Goal: Information Seeking & Learning: Learn about a topic

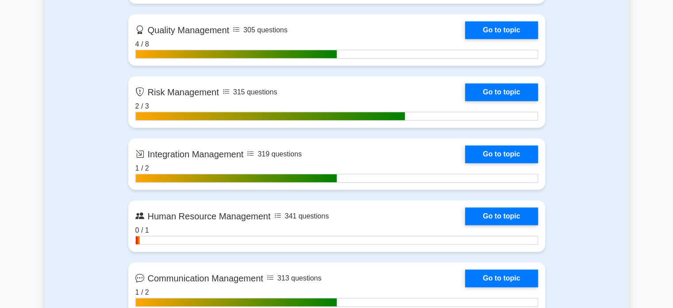
scroll to position [817, 0]
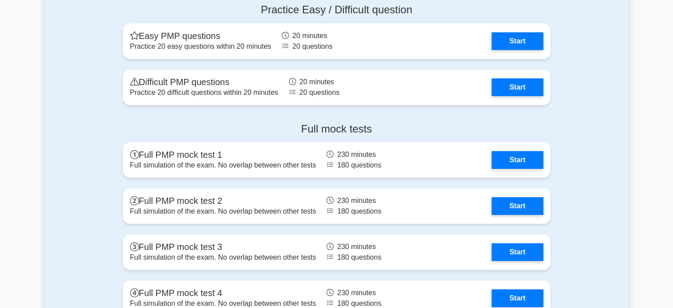
scroll to position [3167, 0]
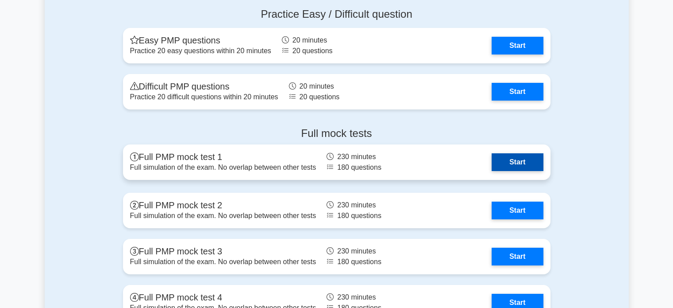
click at [492, 161] on link "Start" at bounding box center [517, 162] width 51 height 18
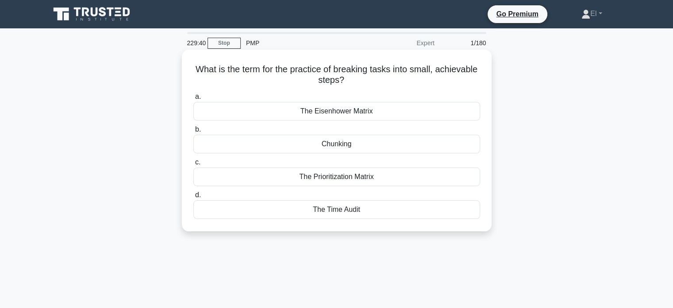
click at [216, 117] on div "The Eisenhower Matrix" at bounding box center [336, 111] width 287 height 19
click at [193, 100] on input "a. The Eisenhower Matrix" at bounding box center [193, 97] width 0 height 6
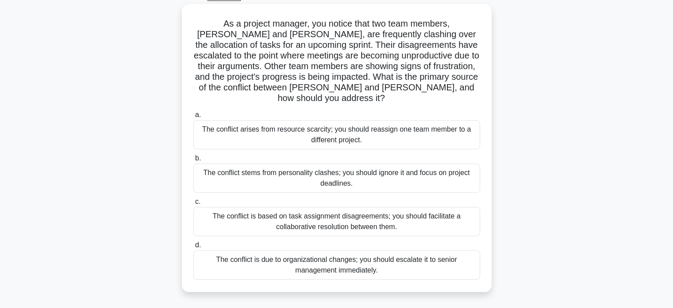
scroll to position [50, 0]
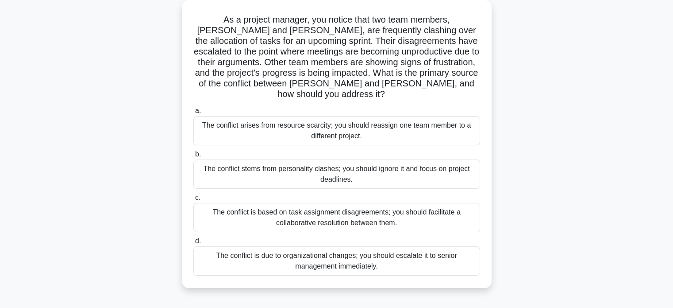
click at [213, 209] on div "The conflict is based on task assignment disagreements; you should facilitate a…" at bounding box center [336, 217] width 287 height 29
click at [193, 200] on input "c. The conflict is based on task assignment disagreements; you should facilitat…" at bounding box center [193, 198] width 0 height 6
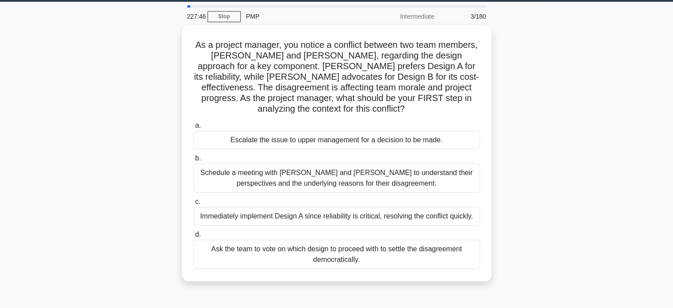
scroll to position [27, 0]
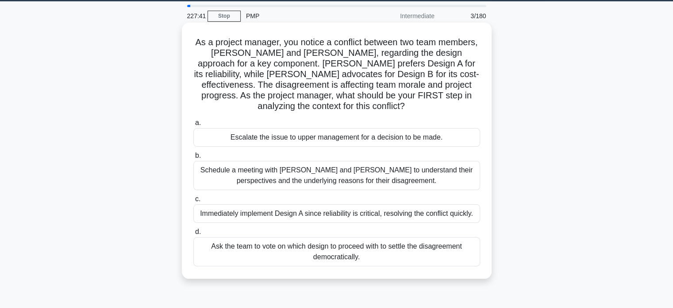
click at [216, 174] on div "Schedule a meeting with Sarah and John to understand their perspectives and the…" at bounding box center [336, 175] width 287 height 29
click at [193, 158] on input "b. Schedule a meeting with Sarah and John to understand their perspectives and …" at bounding box center [193, 156] width 0 height 6
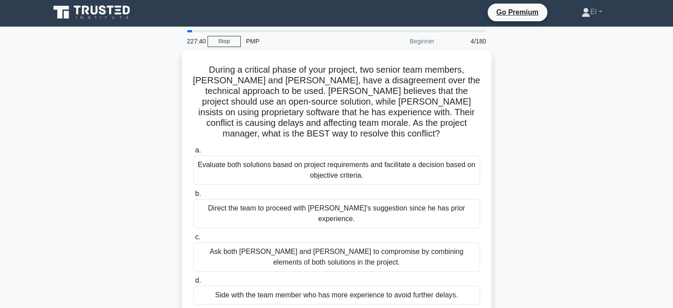
scroll to position [0, 0]
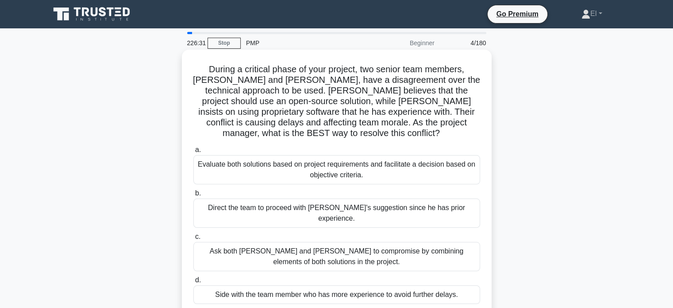
click at [253, 164] on div "Evaluate both solutions based on project requirements and facilitate a decision…" at bounding box center [336, 169] width 287 height 29
click at [193, 153] on input "a. Evaluate both solutions based on project requirements and facilitate a decis…" at bounding box center [193, 150] width 0 height 6
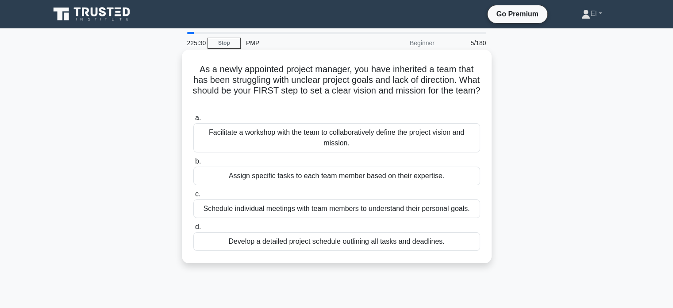
click at [260, 142] on div "Facilitate a workshop with the team to collaboratively define the project visio…" at bounding box center [336, 137] width 287 height 29
click at [193, 121] on input "a. Facilitate a workshop with the team to collaboratively define the project vi…" at bounding box center [193, 118] width 0 height 6
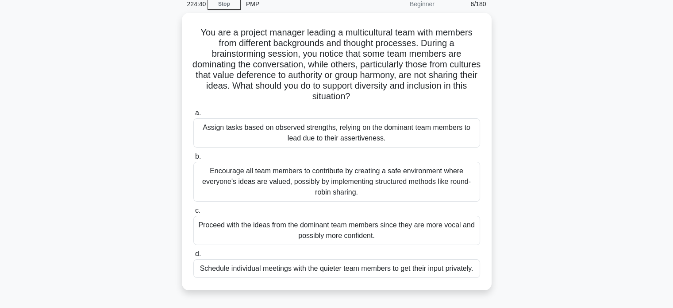
scroll to position [48, 0]
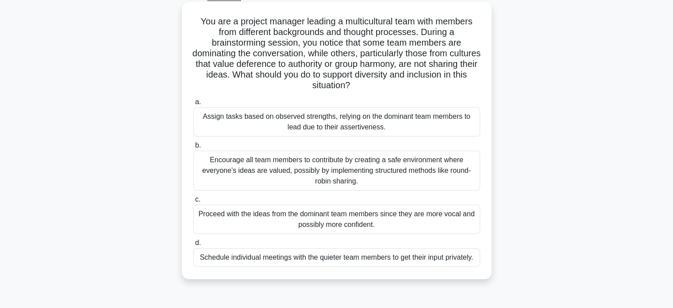
click at [227, 166] on div "Encourage all team members to contribute by creating a safe environment where e…" at bounding box center [336, 170] width 287 height 40
click at [193, 148] on input "b. Encourage all team members to contribute by creating a safe environment wher…" at bounding box center [193, 145] width 0 height 6
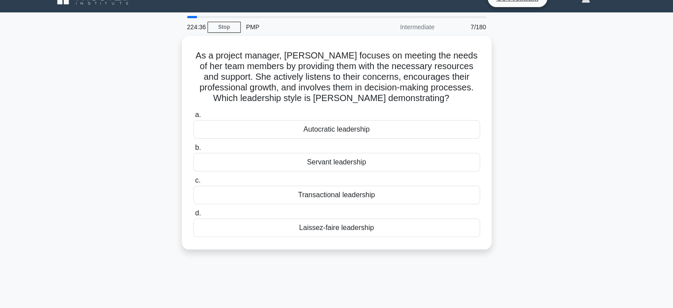
scroll to position [0, 0]
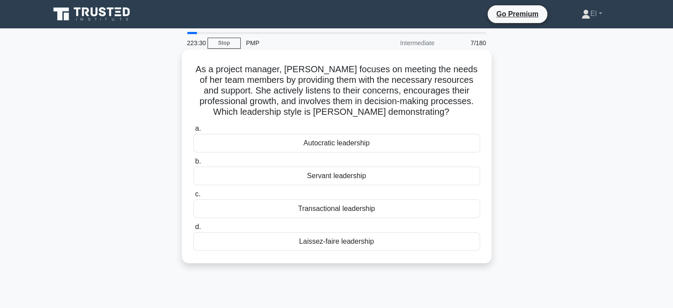
click at [234, 181] on div "Servant leadership" at bounding box center [336, 175] width 287 height 19
click at [193, 164] on input "b. Servant leadership" at bounding box center [193, 161] width 0 height 6
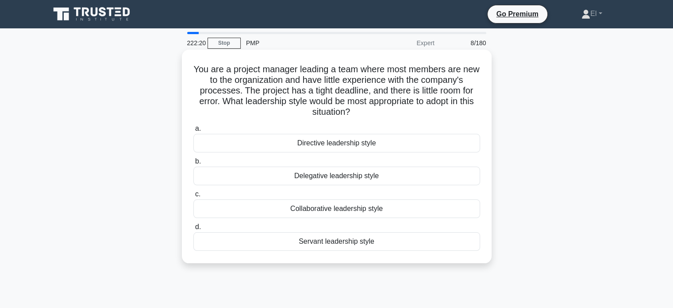
click at [215, 149] on div "Directive leadership style" at bounding box center [336, 143] width 287 height 19
click at [193, 131] on input "a. Directive leadership style" at bounding box center [193, 129] width 0 height 6
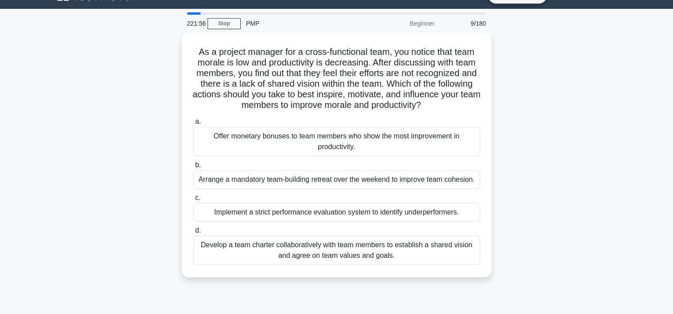
scroll to position [16, 0]
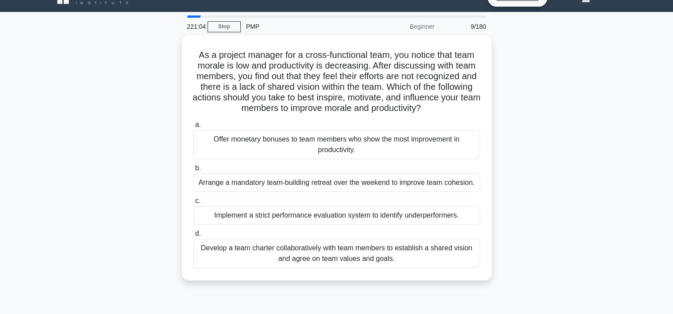
click at [384, 257] on div "Develop a team charter collaboratively with team members to establish a shared …" at bounding box center [336, 253] width 287 height 29
click at [193, 237] on input "d. Develop a team charter collaboratively with team members to establish a shar…" at bounding box center [193, 234] width 0 height 6
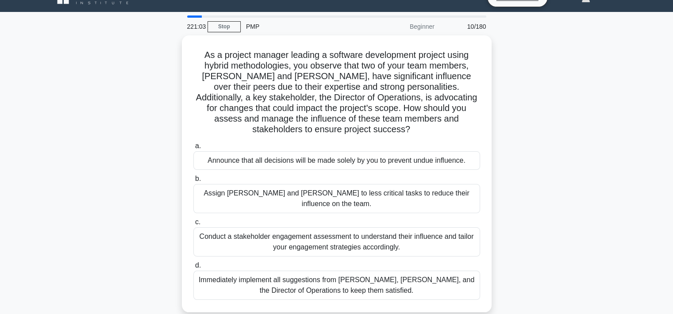
scroll to position [0, 0]
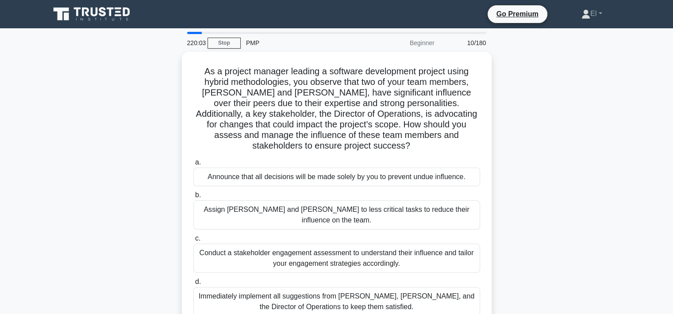
click at [345, 244] on div "Conduct a stakeholder engagement assessment to understand their influence and t…" at bounding box center [336, 258] width 287 height 29
click at [193, 240] on input "c. Conduct a stakeholder engagement assessment to understand their influence an…" at bounding box center [193, 239] width 0 height 6
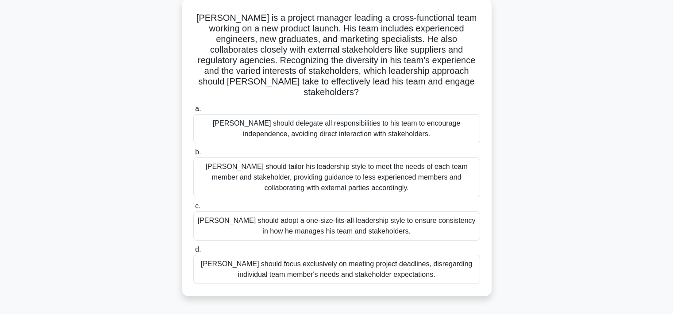
scroll to position [57, 0]
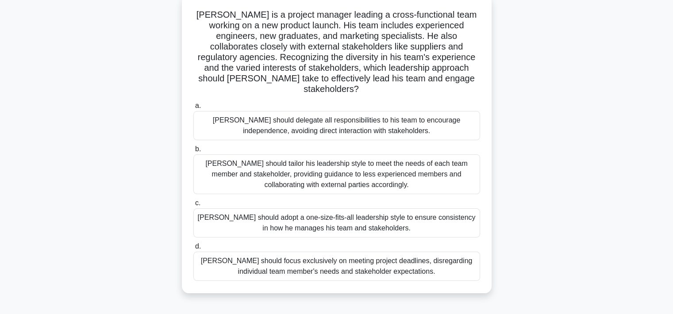
click at [358, 162] on div "John should tailor his leadership style to meet the needs of each team member a…" at bounding box center [336, 174] width 287 height 40
click at [193, 152] on input "b. John should tailor his leadership style to meet the needs of each team membe…" at bounding box center [193, 149] width 0 height 6
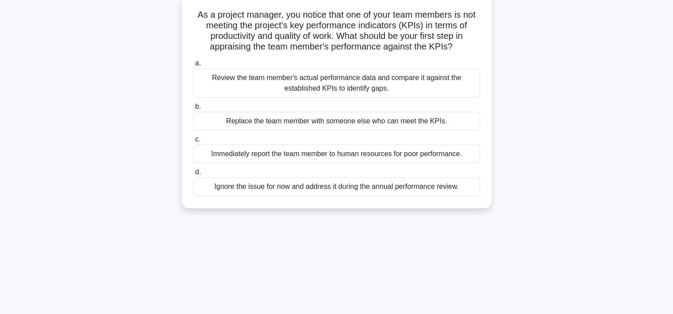
scroll to position [0, 0]
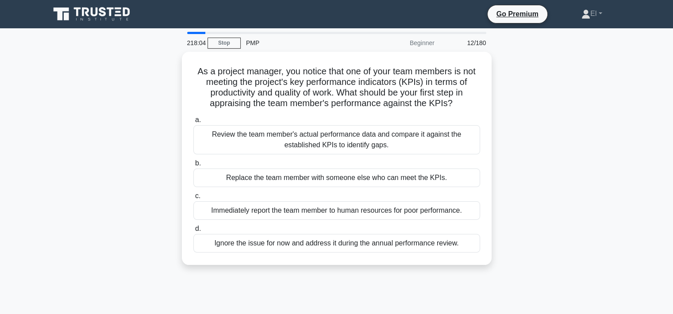
click at [403, 143] on div "Review the team member's actual performance data and compare it against the est…" at bounding box center [336, 139] width 287 height 29
click at [193, 123] on input "a. Review the team member's actual performance data and compare it against the …" at bounding box center [193, 120] width 0 height 6
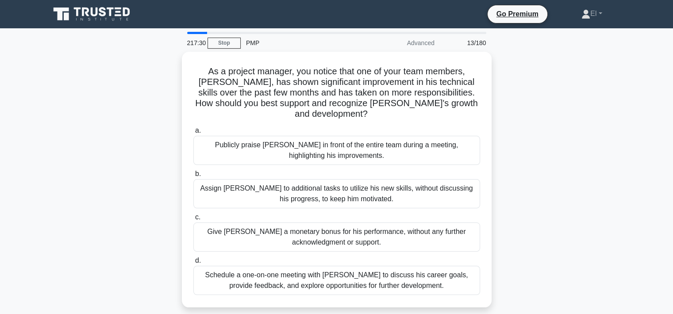
click at [414, 274] on div "Schedule a one-on-one meeting with Alex to discuss his career goals, provide fe…" at bounding box center [336, 280] width 287 height 29
click at [193, 264] on input "d. Schedule a one-on-one meeting with Alex to discuss his career goals, provide…" at bounding box center [193, 261] width 0 height 6
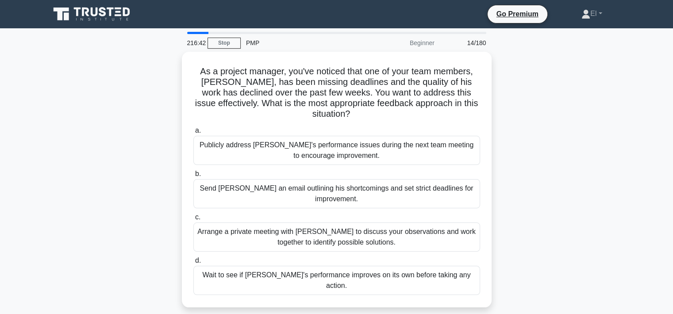
click at [329, 230] on div "Arrange a private meeting with Alex to discuss your observations and work toget…" at bounding box center [336, 237] width 287 height 29
click at [193, 220] on input "c. Arrange a private meeting with Alex to discuss your observations and work to…" at bounding box center [193, 218] width 0 height 6
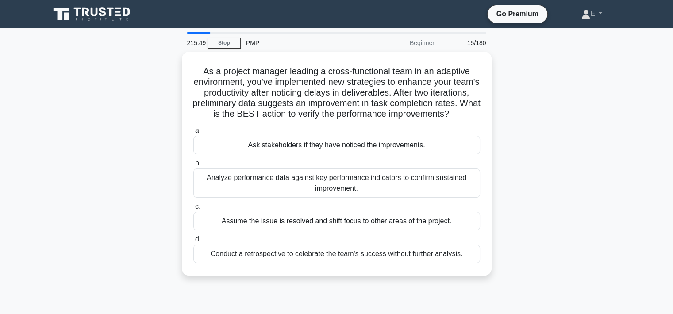
click at [380, 198] on div "Analyze performance data against key performance indicators to confirm sustaine…" at bounding box center [336, 183] width 287 height 29
click at [193, 166] on input "b. Analyze performance data against key performance indicators to confirm susta…" at bounding box center [193, 164] width 0 height 6
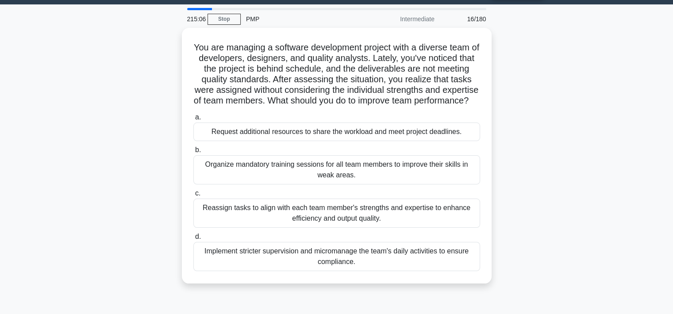
scroll to position [23, 0]
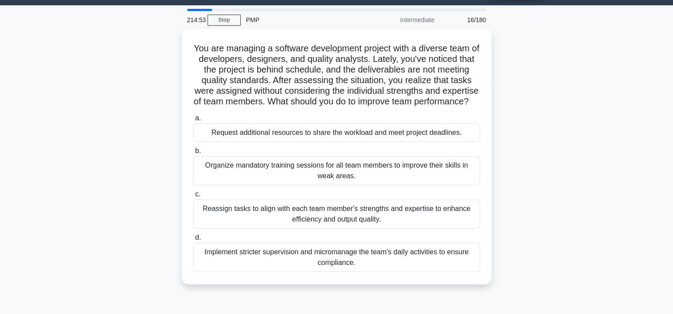
click at [391, 224] on div "Reassign tasks to align with each team member's strengths and expertise to enha…" at bounding box center [336, 214] width 287 height 29
click at [193, 197] on input "c. Reassign tasks to align with each team member's strengths and expertise to e…" at bounding box center [193, 195] width 0 height 6
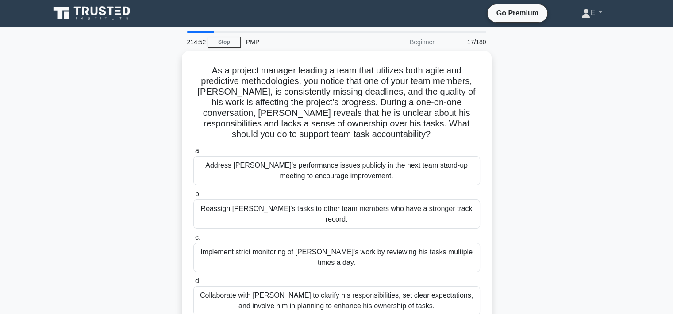
scroll to position [0, 0]
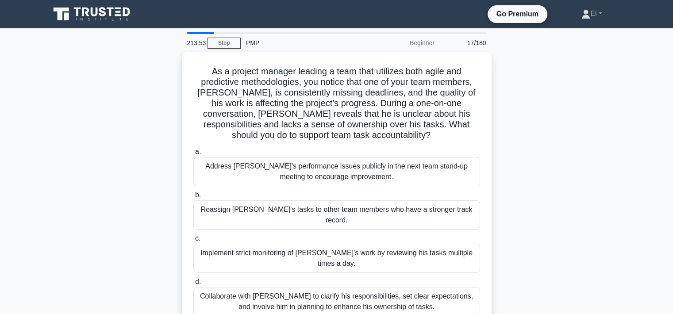
click at [388, 287] on div "Collaborate with Alex to clarify his responsibilities, set clear expectations, …" at bounding box center [336, 301] width 287 height 29
click at [193, 285] on input "d. Collaborate with Alex to clarify his responsibilities, set clear expectation…" at bounding box center [193, 282] width 0 height 6
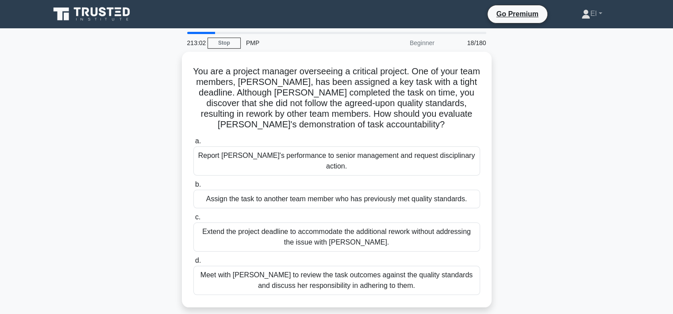
click at [403, 271] on div "Meet with Priya to review the task outcomes against the quality standards and d…" at bounding box center [336, 280] width 287 height 29
click at [193, 264] on input "d. Meet with Priya to review the task outcomes against the quality standards an…" at bounding box center [193, 261] width 0 height 6
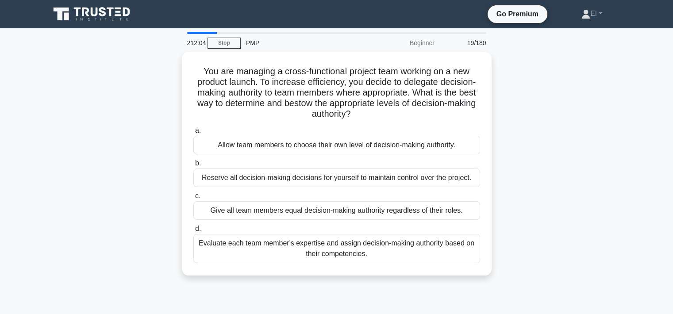
click at [446, 243] on div "Evaluate each team member's expertise and assign decision-making authority base…" at bounding box center [336, 248] width 287 height 29
click at [193, 232] on input "d. Evaluate each team member's expertise and assign decision-making authority b…" at bounding box center [193, 229] width 0 height 6
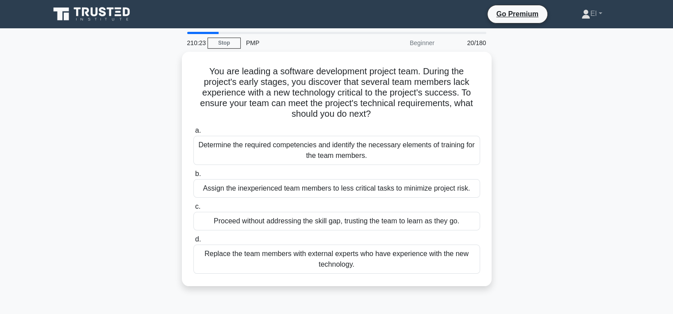
click at [446, 152] on div "Determine the required competencies and identify the necessary elements of trai…" at bounding box center [336, 150] width 287 height 29
click at [193, 134] on input "a. Determine the required competencies and identify the necessary elements of t…" at bounding box center [193, 131] width 0 height 6
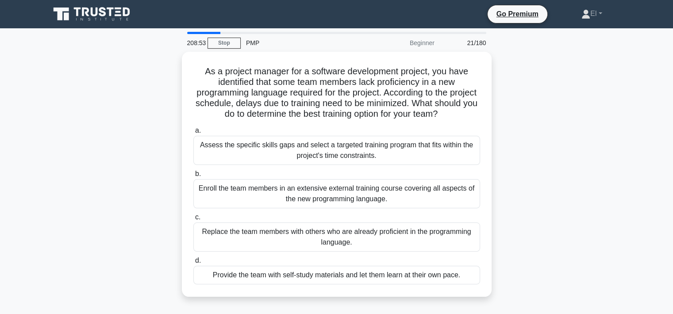
click at [346, 154] on div "Assess the specific skills gaps and select a targeted training program that fit…" at bounding box center [336, 150] width 287 height 29
click at [193, 134] on input "a. Assess the specific skills gaps and select a targeted training program that …" at bounding box center [193, 131] width 0 height 6
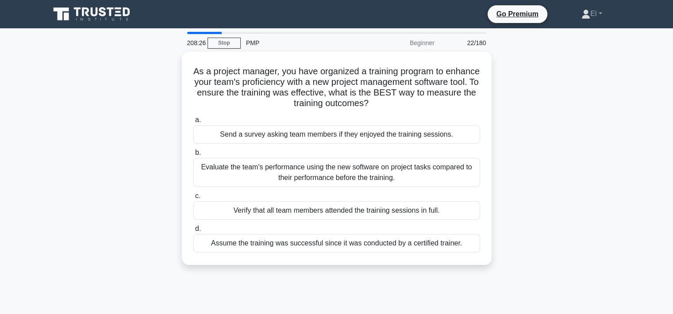
click at [224, 177] on div "Evaluate the team's performance using the new software on project tasks compare…" at bounding box center [336, 172] width 287 height 29
click at [193, 156] on input "b. Evaluate the team's performance using the new software on project tasks comp…" at bounding box center [193, 153] width 0 height 6
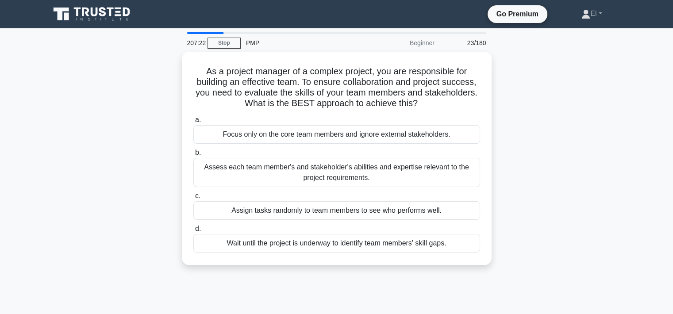
click at [388, 169] on div "Assess each team member's and stakeholder's abilities and expertise relevant to…" at bounding box center [336, 172] width 287 height 29
click at [193, 156] on input "b. Assess each team member's and stakeholder's abilities and expertise relevant…" at bounding box center [193, 153] width 0 height 6
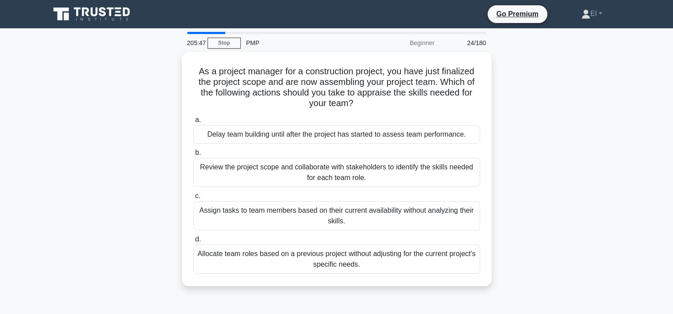
click at [354, 174] on div "Review the project scope and collaborate with stakeholders to identify the skil…" at bounding box center [336, 172] width 287 height 29
click at [193, 156] on input "b. Review the project scope and collaborate with stakeholders to identify the s…" at bounding box center [193, 153] width 0 height 6
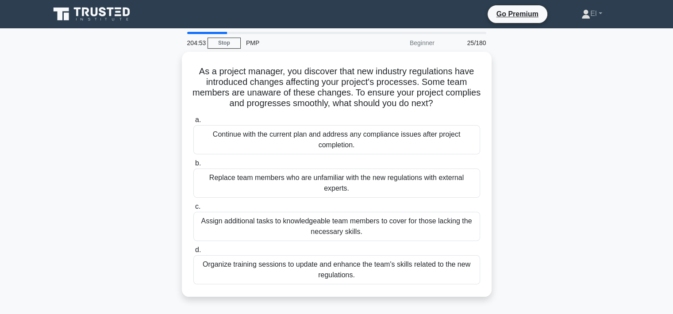
click at [314, 273] on div "Organize training sessions to update and enhance the team's skills related to t…" at bounding box center [336, 269] width 287 height 29
click at [193, 253] on input "d. Organize training sessions to update and enhance the team's skills related t…" at bounding box center [193, 250] width 0 height 6
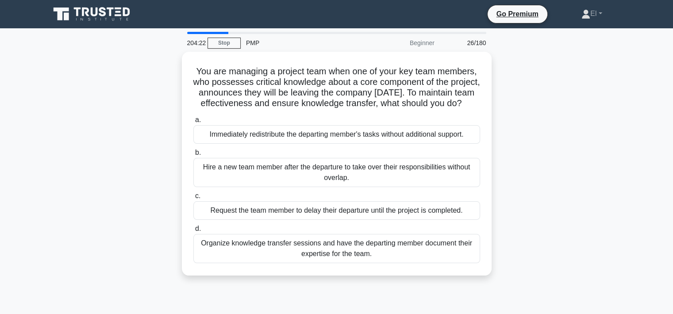
click at [323, 263] on div "Organize knowledge transfer sessions and have the departing member document the…" at bounding box center [336, 248] width 287 height 29
click at [193, 232] on input "d. Organize knowledge transfer sessions and have the departing member document …" at bounding box center [193, 229] width 0 height 6
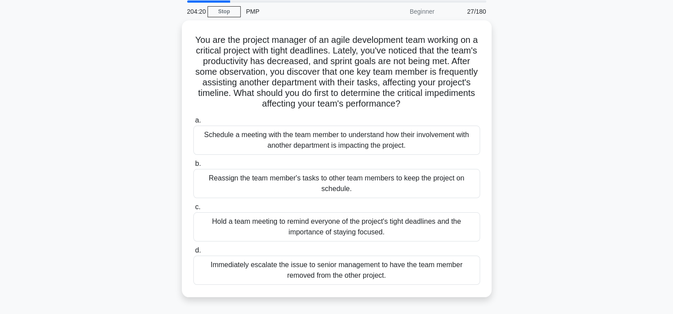
scroll to position [32, 0]
click at [379, 147] on div "Schedule a meeting with the team member to understand how their involvement wit…" at bounding box center [336, 139] width 287 height 29
click at [193, 123] on input "a. Schedule a meeting with the team member to understand how their involvement …" at bounding box center [193, 120] width 0 height 6
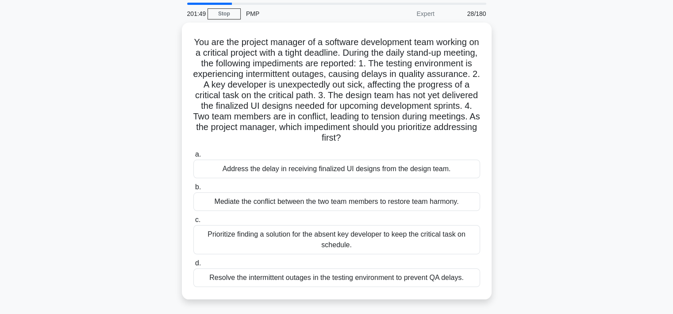
scroll to position [31, 0]
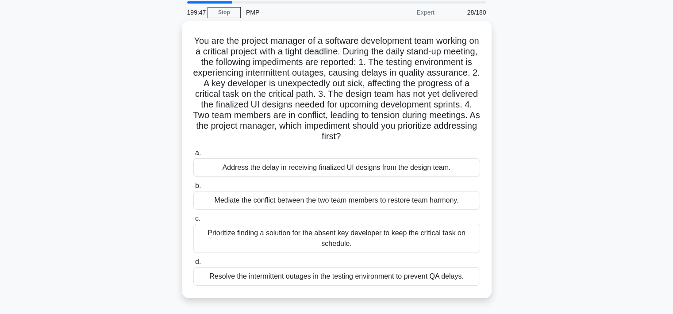
click at [333, 242] on div "Prioritize finding a solution for the absent key developer to keep the critical…" at bounding box center [336, 238] width 287 height 29
click at [193, 222] on input "c. Prioritize finding a solution for the absent key developer to keep the criti…" at bounding box center [193, 219] width 0 height 6
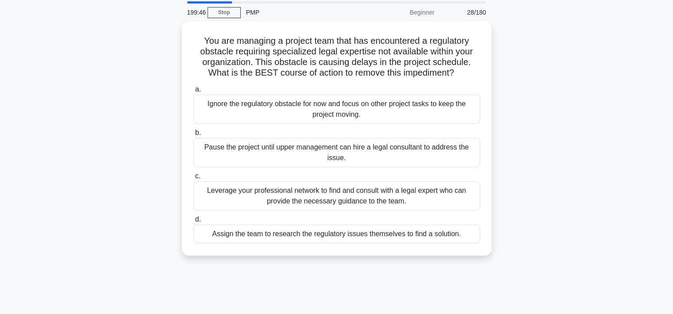
scroll to position [0, 0]
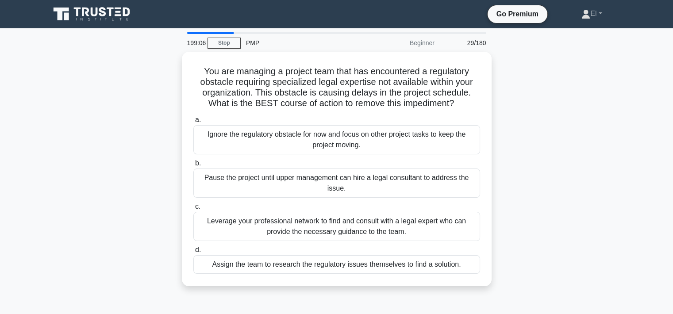
click at [333, 227] on div "Leverage your professional network to find and consult with a legal expert who …" at bounding box center [336, 226] width 287 height 29
click at [193, 210] on input "c. Leverage your professional network to find and consult with a legal expert w…" at bounding box center [193, 207] width 0 height 6
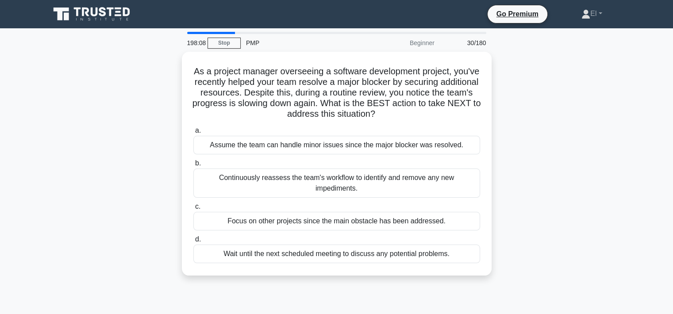
click at [411, 173] on div "Continuously reassess the team's workflow to identify and remove any new impedi…" at bounding box center [336, 183] width 287 height 29
click at [193, 166] on input "b. Continuously reassess the team's workflow to identify and remove any new imp…" at bounding box center [193, 164] width 0 height 6
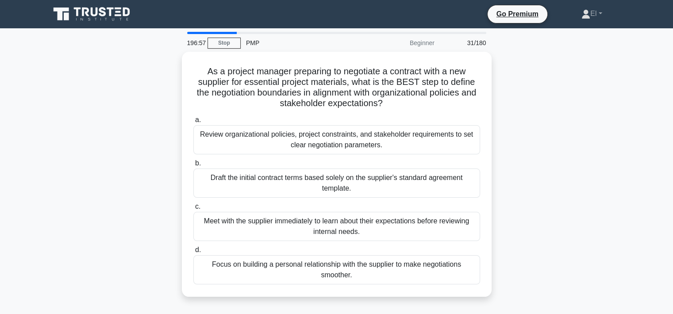
click at [353, 144] on div "Review organizational policies, project constraints, and stakeholder requiremen…" at bounding box center [336, 139] width 287 height 29
click at [193, 123] on input "a. Review organizational policies, project constraints, and stakeholder require…" at bounding box center [193, 120] width 0 height 6
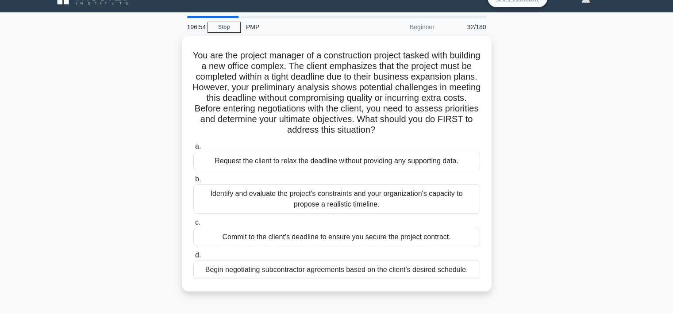
scroll to position [32, 0]
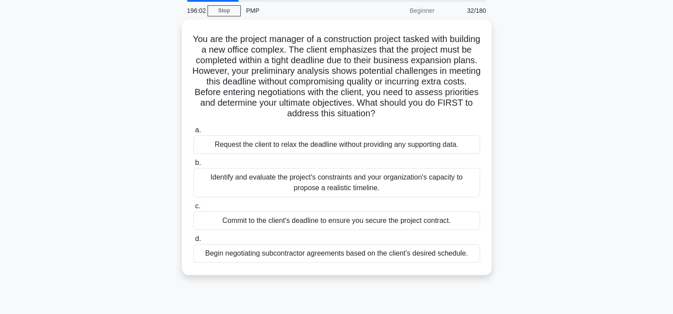
click at [338, 185] on div "Identify and evaluate the project's constraints and your organization's capacit…" at bounding box center [336, 182] width 287 height 29
click at [193, 166] on input "b. Identify and evaluate the project's constraints and your organization's capa…" at bounding box center [193, 163] width 0 height 6
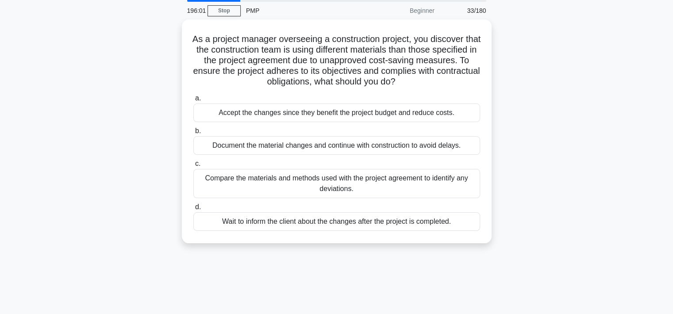
scroll to position [0, 0]
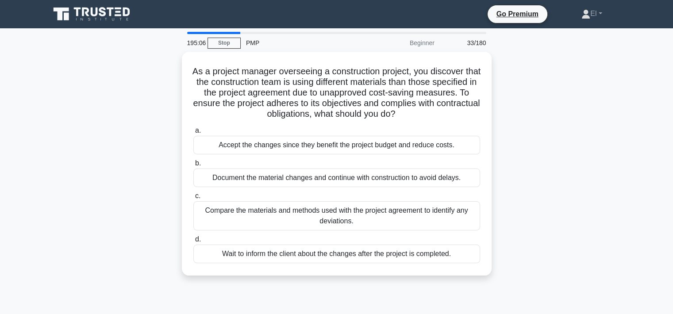
click at [346, 219] on div "Compare the materials and methods used with the project agreement to identify a…" at bounding box center [336, 215] width 287 height 29
click at [193, 199] on input "c. Compare the materials and methods used with the project agreement to identif…" at bounding box center [193, 196] width 0 height 6
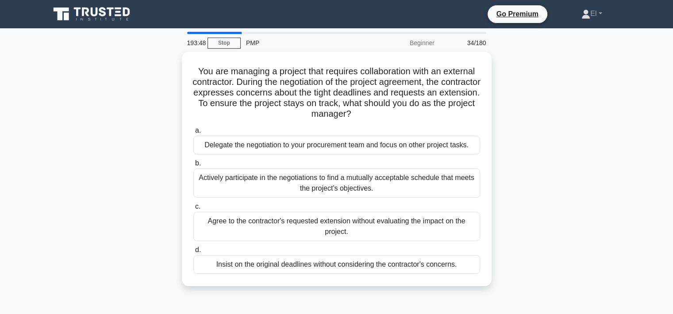
click at [436, 189] on div "Actively participate in the negotiations to find a mutually acceptable schedule…" at bounding box center [336, 183] width 287 height 29
click at [193, 166] on input "b. Actively participate in the negotiations to find a mutually acceptable sched…" at bounding box center [193, 164] width 0 height 6
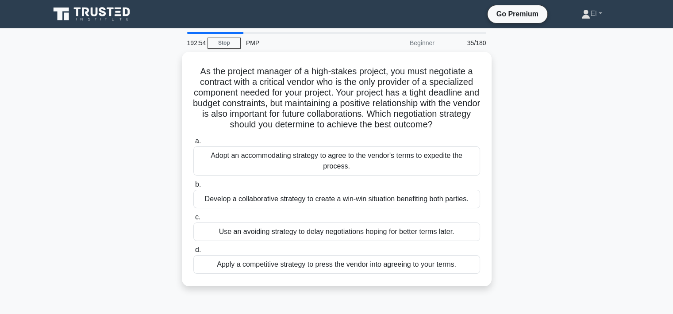
click at [426, 199] on div "Develop a collaborative strategy to create a win-win situation benefiting both …" at bounding box center [336, 199] width 287 height 19
click at [193, 188] on input "b. Develop a collaborative strategy to create a win-win situation benefiting bo…" at bounding box center [193, 185] width 0 height 6
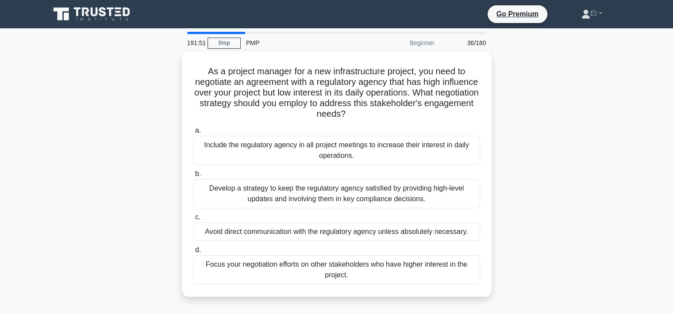
click at [416, 195] on div "Develop a strategy to keep the regulatory agency satisfied by providing high-le…" at bounding box center [336, 193] width 287 height 29
click at [193, 177] on input "b. Develop a strategy to keep the regulatory agency satisfied by providing high…" at bounding box center [193, 174] width 0 height 6
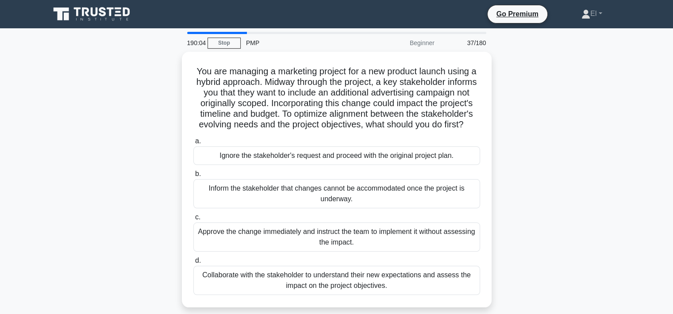
click at [328, 295] on div "Collaborate with the stakeholder to understand their new expectations and asses…" at bounding box center [336, 280] width 287 height 29
click at [193, 264] on input "d. Collaborate with the stakeholder to understand their new expectations and as…" at bounding box center [193, 261] width 0 height 6
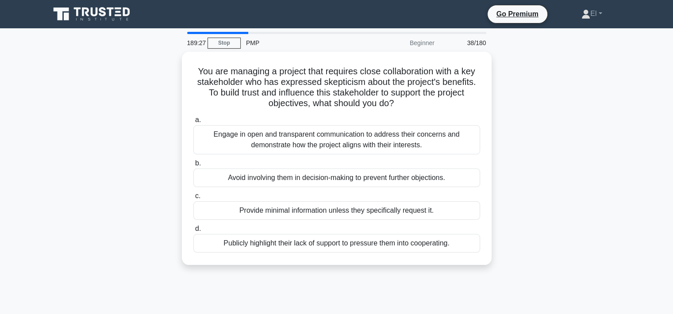
click at [437, 142] on div "Engage in open and transparent communication to address their concerns and demo…" at bounding box center [336, 139] width 287 height 29
click at [193, 123] on input "a. Engage in open and transparent communication to address their concerns and d…" at bounding box center [193, 120] width 0 height 6
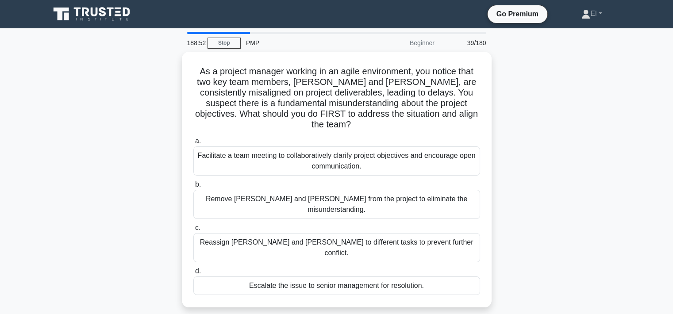
click at [393, 154] on div "Facilitate a team meeting to collaboratively clarify project objectives and enc…" at bounding box center [336, 160] width 287 height 29
click at [193, 144] on input "a. Facilitate a team meeting to collaboratively clarify project objectives and …" at bounding box center [193, 142] width 0 height 6
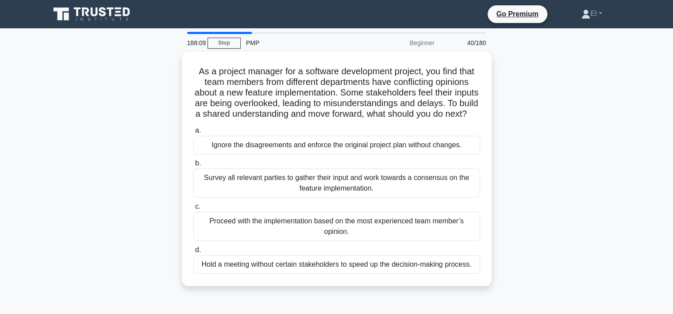
click at [361, 197] on div "Survey all relevant parties to gather their input and work towards a consensus …" at bounding box center [336, 183] width 287 height 29
click at [193, 166] on input "b. Survey all relevant parties to gather their input and work towards a consens…" at bounding box center [193, 164] width 0 height 6
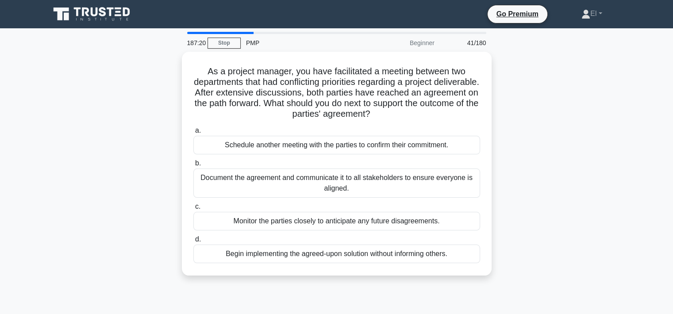
click at [387, 188] on div "Document the agreement and communicate it to all stakeholders to ensure everyon…" at bounding box center [336, 183] width 287 height 29
click at [193, 166] on input "b. Document the agreement and communicate it to all stakeholders to ensure ever…" at bounding box center [193, 164] width 0 height 6
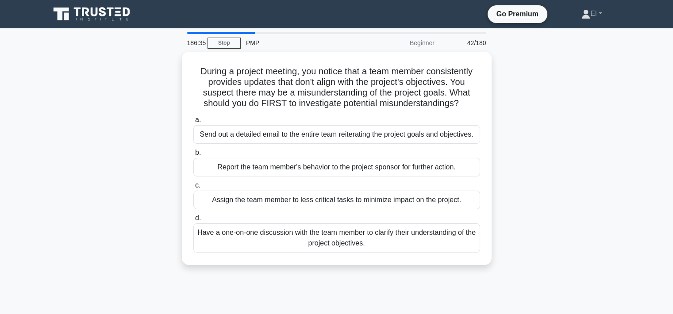
click at [353, 244] on div "Have a one-on-one discussion with the team member to clarify their understandin…" at bounding box center [336, 237] width 287 height 29
click at [193, 221] on input "d. Have a one-on-one discussion with the team member to clarify their understan…" at bounding box center [193, 218] width 0 height 6
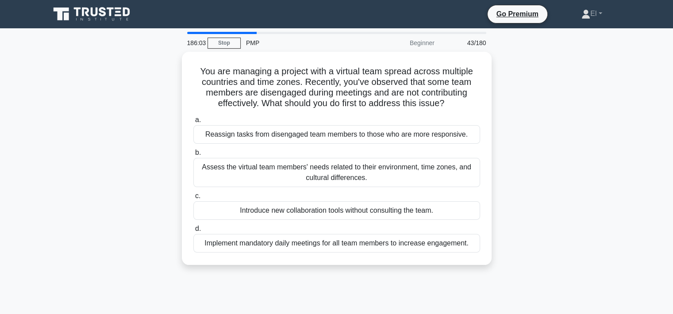
click at [337, 180] on div "Assess the virtual team members' needs related to their environment, time zones…" at bounding box center [336, 172] width 287 height 29
click at [193, 156] on input "b. Assess the virtual team members' needs related to their environment, time zo…" at bounding box center [193, 153] width 0 height 6
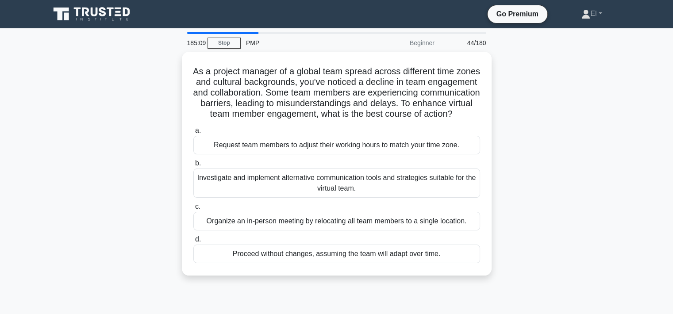
click at [331, 196] on div "Investigate and implement alternative communication tools and strategies suitab…" at bounding box center [336, 183] width 287 height 29
click at [193, 166] on input "b. Investigate and implement alternative communication tools and strategies sui…" at bounding box center [193, 164] width 0 height 6
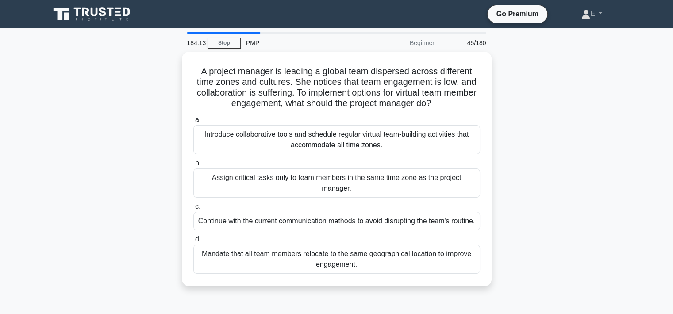
click at [343, 143] on div "Introduce collaborative tools and schedule regular virtual team-building activi…" at bounding box center [336, 139] width 287 height 29
click at [193, 123] on input "a. Introduce collaborative tools and schedule regular virtual team-building act…" at bounding box center [193, 120] width 0 height 6
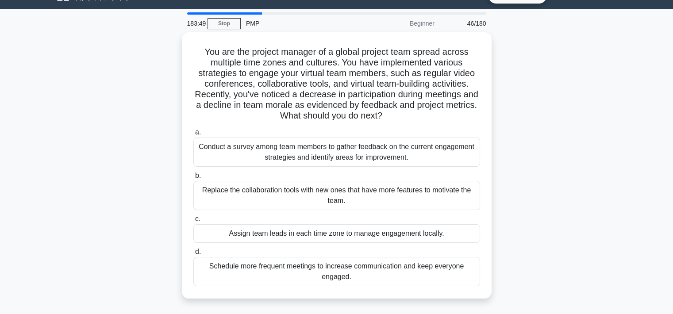
scroll to position [19, 0]
click at [362, 159] on div "Conduct a survey among team members to gather feedback on the current engagemen…" at bounding box center [336, 152] width 287 height 29
click at [193, 135] on input "a. Conduct a survey among team members to gather feedback on the current engage…" at bounding box center [193, 133] width 0 height 6
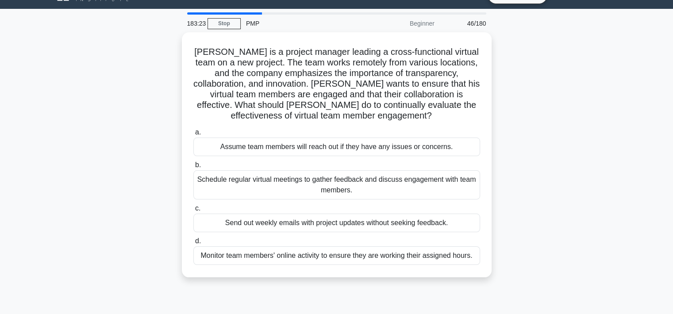
scroll to position [0, 0]
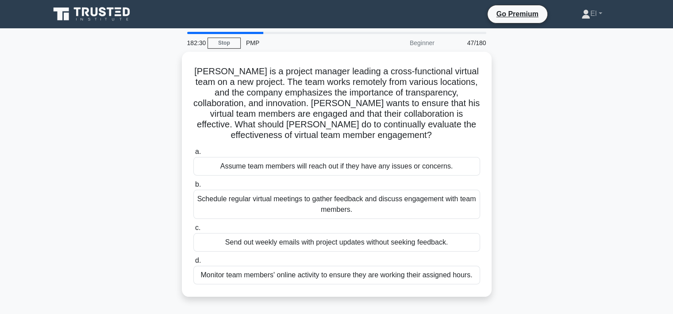
click at [392, 207] on div "Schedule regular virtual meetings to gather feedback and discuss engagement wit…" at bounding box center [336, 204] width 287 height 29
click at [193, 188] on input "b. Schedule regular virtual meetings to gather feedback and discuss engagement …" at bounding box center [193, 185] width 0 height 6
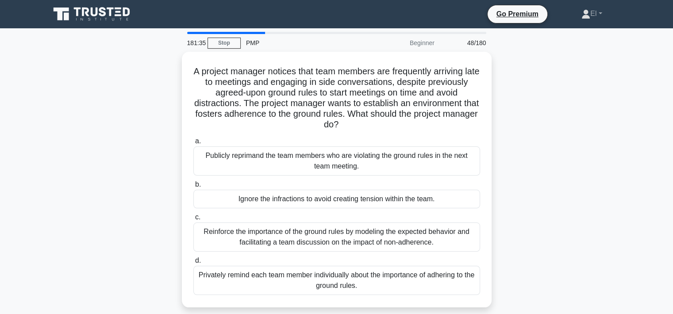
click at [406, 236] on div "Reinforce the importance of the ground rules by modeling the expected behavior …" at bounding box center [336, 237] width 287 height 29
click at [193, 220] on input "c. Reinforce the importance of the ground rules by modeling the expected behavi…" at bounding box center [193, 218] width 0 height 6
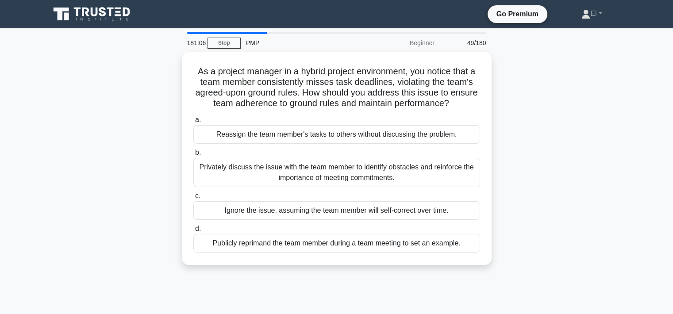
click at [357, 172] on div "Privately discuss the issue with the team member to identify obstacles and rein…" at bounding box center [336, 172] width 287 height 29
click at [193, 156] on input "b. Privately discuss the issue with the team member to identify obstacles and r…" at bounding box center [193, 153] width 0 height 6
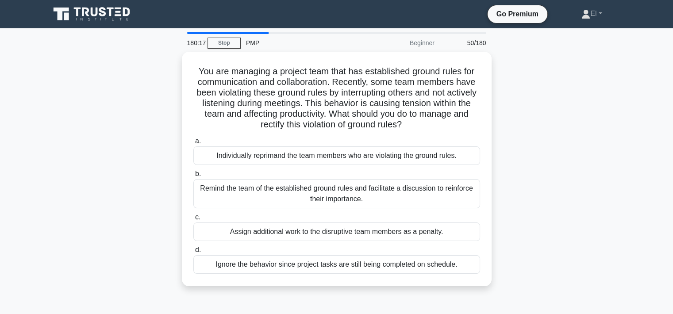
click at [341, 197] on div "Remind the team of the established ground rules and facilitate a discussion to …" at bounding box center [336, 193] width 287 height 29
click at [193, 177] on input "b. Remind the team of the established ground rules and facilitate a discussion …" at bounding box center [193, 174] width 0 height 6
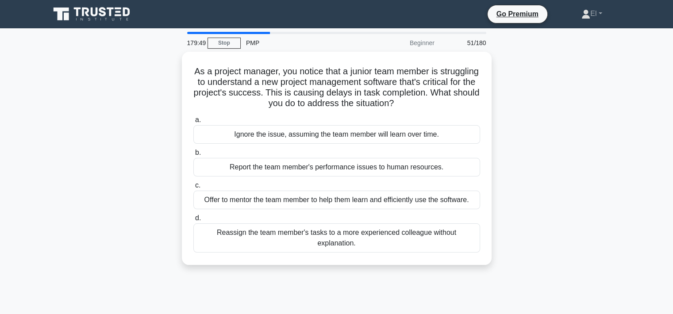
click at [293, 203] on div "Offer to mentor the team member to help them learn and efficiently use the soft…" at bounding box center [336, 200] width 287 height 19
click at [193, 189] on input "c. Offer to mentor the team member to help them learn and efficiently use the s…" at bounding box center [193, 186] width 0 height 6
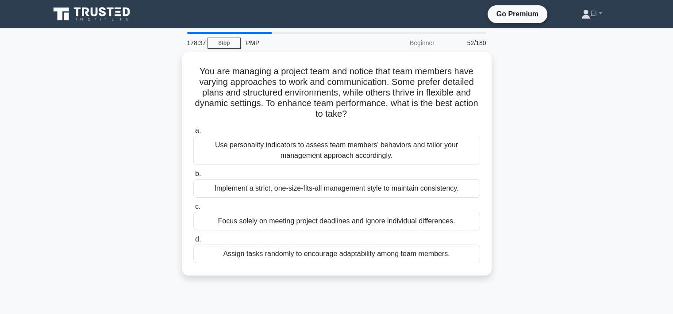
click at [365, 158] on div "Use personality indicators to assess team members' behaviors and tailor your ma…" at bounding box center [336, 150] width 287 height 29
click at [193, 134] on input "a. Use personality indicators to assess team members' behaviors and tailor your…" at bounding box center [193, 131] width 0 height 6
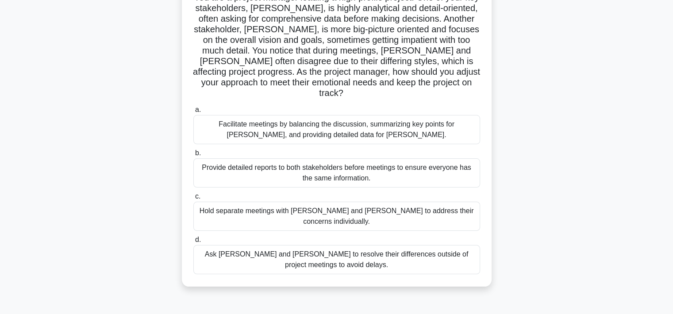
scroll to position [77, 0]
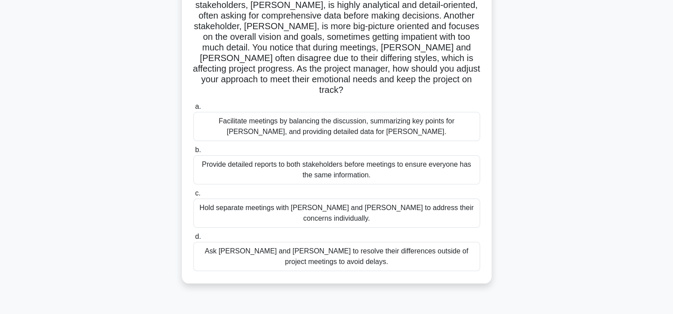
click at [422, 123] on div "Facilitate meetings by balancing the discussion, summarizing key points for Joh…" at bounding box center [336, 126] width 287 height 29
click at [193, 110] on input "a. Facilitate meetings by balancing the discussion, summarizing key points for …" at bounding box center [193, 107] width 0 height 6
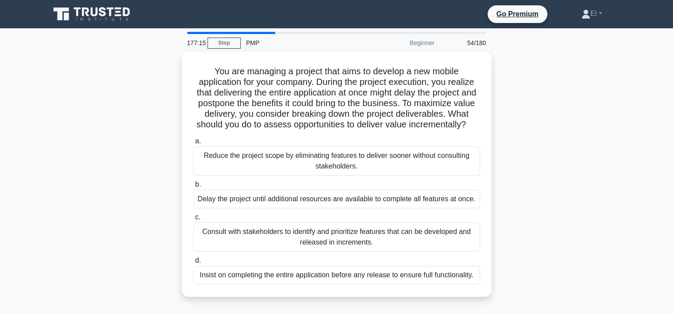
scroll to position [0, 0]
click at [319, 250] on div "Consult with stakeholders to identify and prioritize features that can be devel…" at bounding box center [336, 237] width 287 height 29
click at [193, 220] on input "c. Consult with stakeholders to identify and prioritize features that can be de…" at bounding box center [193, 218] width 0 height 6
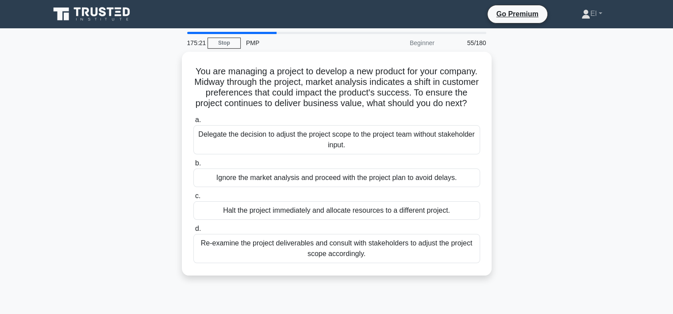
click at [321, 262] on div "Re-examine the project deliverables and consult with stakeholders to adjust the…" at bounding box center [336, 248] width 287 height 29
click at [193, 232] on input "d. Re-examine the project deliverables and consult with stakeholders to adjust …" at bounding box center [193, 229] width 0 height 6
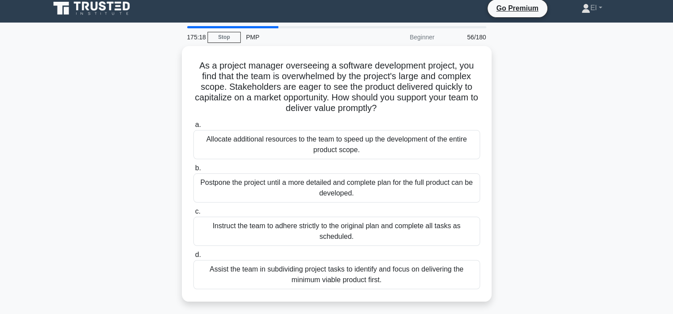
scroll to position [5, 0]
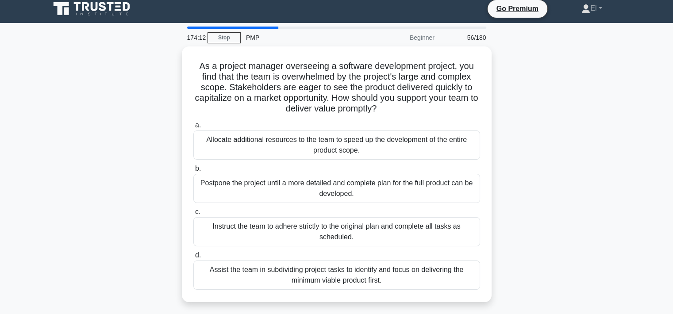
click at [332, 278] on div "Assist the team in subdividing project tasks to identify and focus on deliverin…" at bounding box center [336, 275] width 287 height 29
click at [193, 258] on input "d. Assist the team in subdividing project tasks to identify and focus on delive…" at bounding box center [193, 256] width 0 height 6
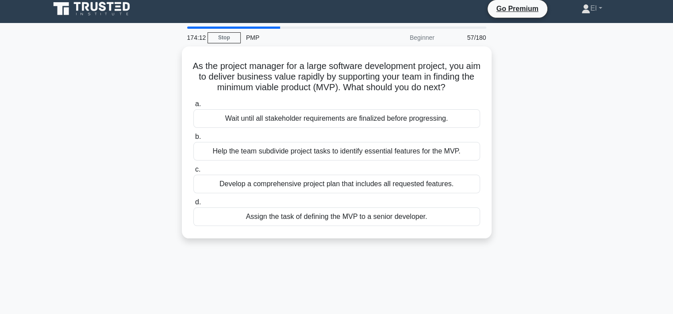
scroll to position [0, 0]
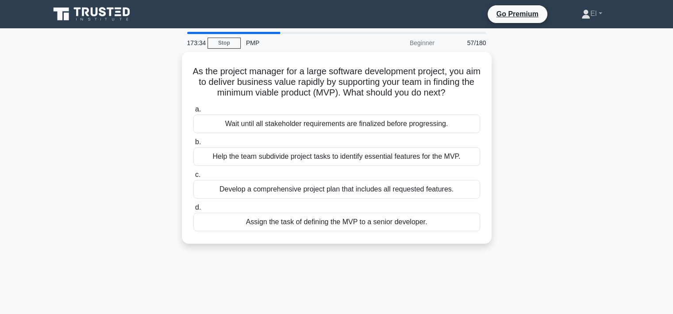
click at [275, 166] on div "Help the team subdivide project tasks to identify essential features for the MV…" at bounding box center [336, 156] width 287 height 19
click at [193, 145] on input "b. Help the team subdivide project tasks to identify essential features for the…" at bounding box center [193, 142] width 0 height 6
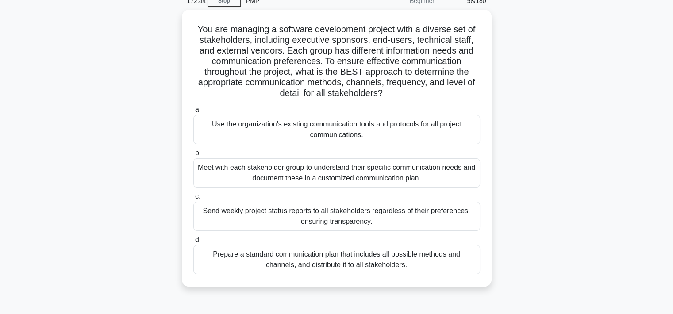
scroll to position [48, 0]
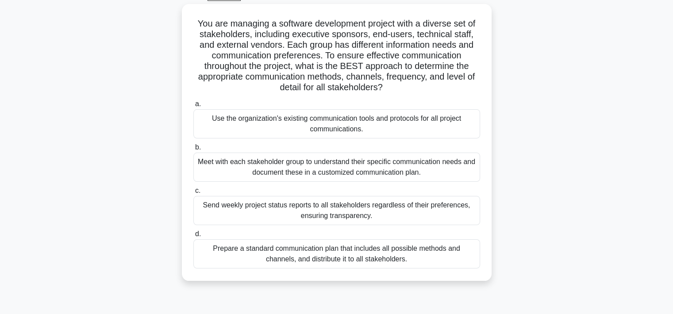
click at [328, 171] on div "Meet with each stakeholder group to understand their specific communication nee…" at bounding box center [336, 167] width 287 height 29
click at [193, 150] on input "b. Meet with each stakeholder group to understand their specific communication …" at bounding box center [193, 148] width 0 height 6
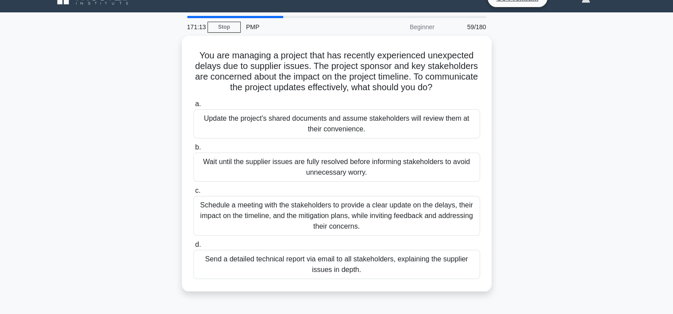
scroll to position [0, 0]
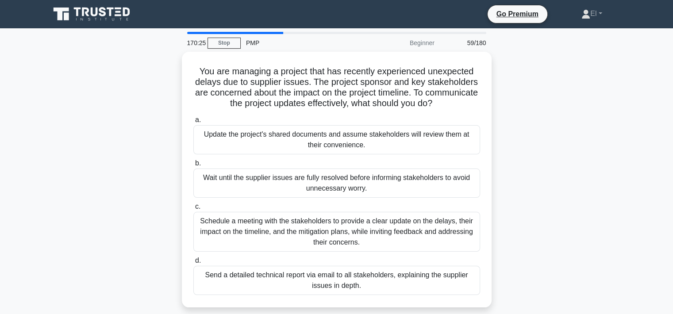
click at [242, 229] on div "Schedule a meeting with the stakeholders to provide a clear update on the delay…" at bounding box center [336, 232] width 287 height 40
click at [193, 210] on input "c. Schedule a meeting with the stakeholders to provide a clear update on the de…" at bounding box center [193, 207] width 0 height 6
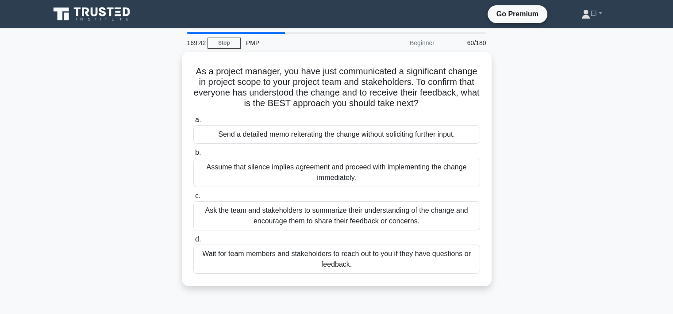
click at [288, 218] on div "Ask the team and stakeholders to summarize their understanding of the change an…" at bounding box center [336, 215] width 287 height 29
click at [193, 199] on input "c. Ask the team and stakeholders to summarize their understanding of the change…" at bounding box center [193, 196] width 0 height 6
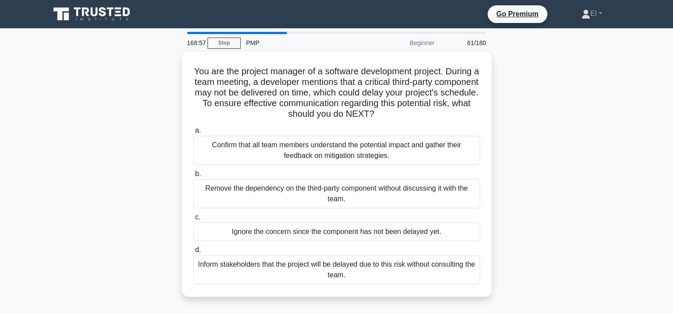
click at [361, 152] on div "Confirm that all team members understand the potential impact and gather their …" at bounding box center [336, 150] width 287 height 29
click at [193, 134] on input "a. Confirm that all team members understand the potential impact and gather the…" at bounding box center [193, 131] width 0 height 6
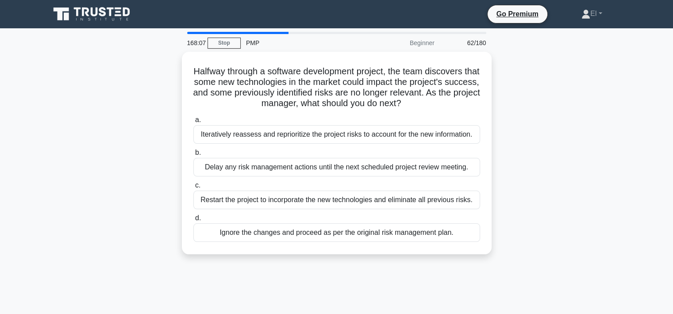
click at [275, 136] on div "Iteratively reassess and reprioritize the project risks to account for the new …" at bounding box center [336, 134] width 287 height 19
click at [193, 123] on input "a. Iteratively reassess and reprioritize the project risks to account for the n…" at bounding box center [193, 120] width 0 height 6
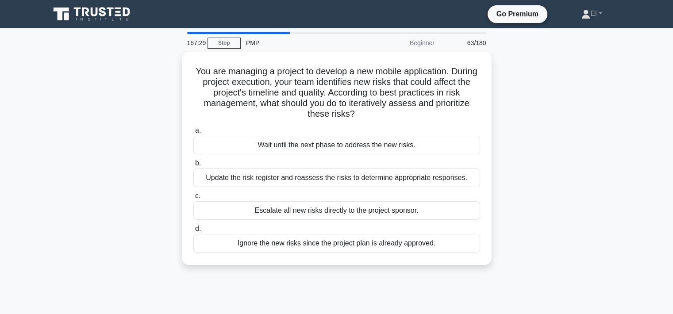
click at [309, 182] on div "Update the risk register and reassess the risks to determine appropriate respon…" at bounding box center [336, 178] width 287 height 19
click at [193, 166] on input "b. Update the risk register and reassess the risks to determine appropriate res…" at bounding box center [193, 164] width 0 height 6
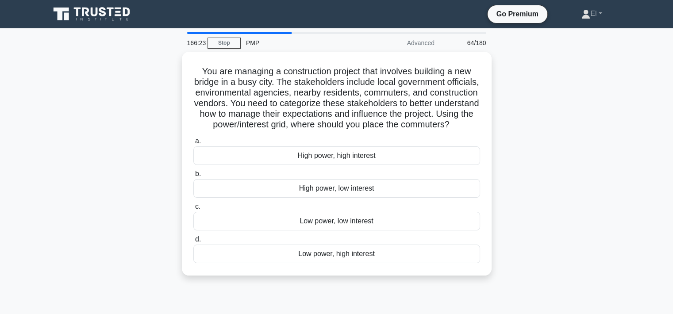
click at [360, 263] on div "Low power, high interest" at bounding box center [336, 254] width 287 height 19
click at [193, 242] on input "d. Low power, high interest" at bounding box center [193, 240] width 0 height 6
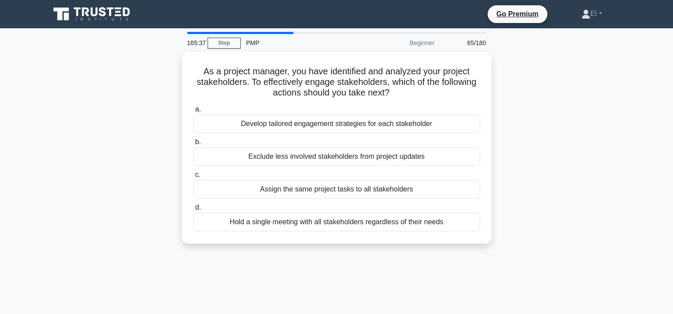
click at [347, 129] on div "Develop tailored engagement strategies for each stakeholder" at bounding box center [336, 124] width 287 height 19
click at [193, 112] on input "a. Develop tailored engagement strategies for each stakeholder" at bounding box center [193, 110] width 0 height 6
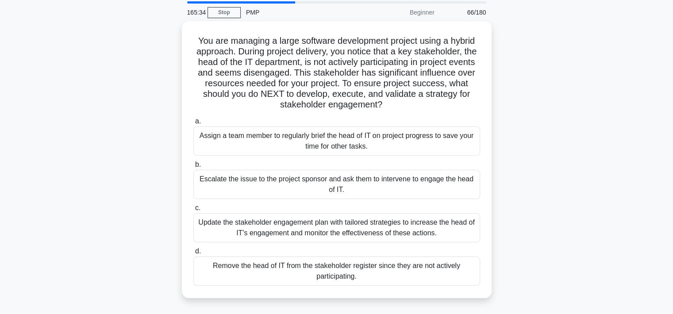
scroll to position [31, 0]
click at [335, 227] on div "Update the stakeholder engagement plan with tailored strategies to increase the…" at bounding box center [336, 226] width 287 height 29
click at [193, 210] on input "c. Update the stakeholder engagement plan with tailored strategies to increase …" at bounding box center [193, 207] width 0 height 6
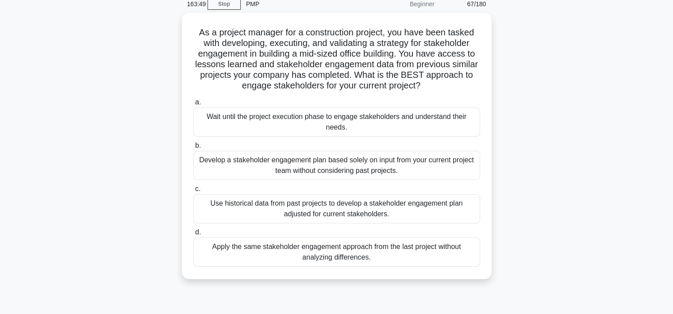
scroll to position [44, 0]
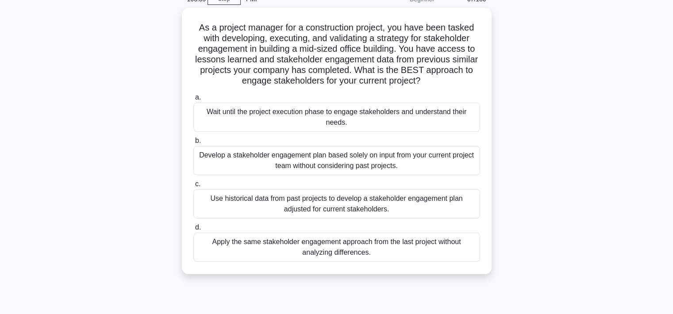
click at [381, 205] on div "Use historical data from past projects to develop a stakeholder engagement plan…" at bounding box center [336, 203] width 287 height 29
click at [193, 187] on input "c. Use historical data from past projects to develop a stakeholder engagement p…" at bounding box center [193, 184] width 0 height 6
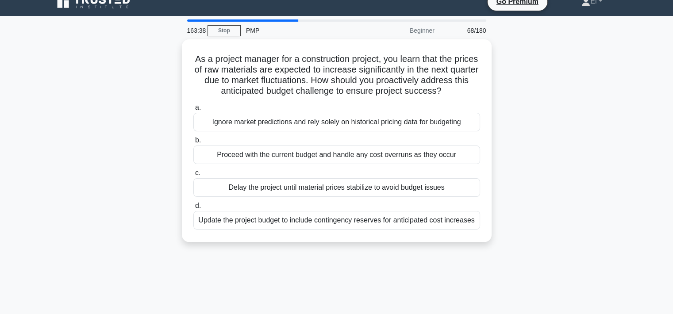
scroll to position [0, 0]
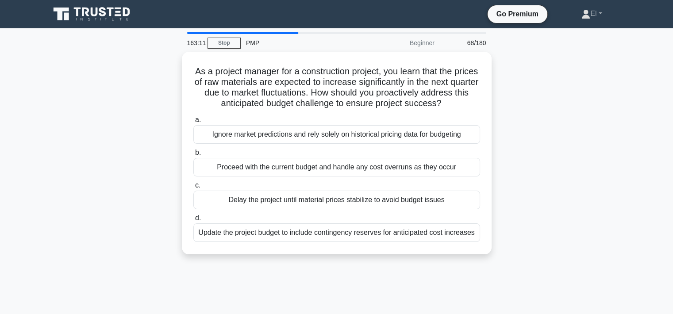
click at [333, 236] on div "Update the project budget to include contingency reserves for anticipated cost …" at bounding box center [336, 232] width 287 height 19
click at [193, 221] on input "d. Update the project budget to include contingency reserves for anticipated co…" at bounding box center [193, 218] width 0 height 6
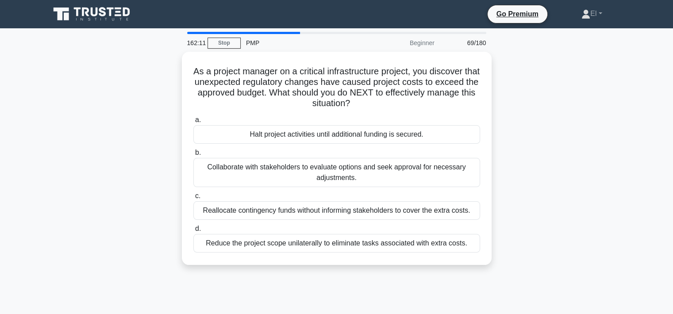
click at [350, 177] on div "Collaborate with stakeholders to evaluate options and seek approval for necessa…" at bounding box center [336, 172] width 287 height 29
click at [193, 156] on input "b. Collaborate with stakeholders to evaluate options and seek approval for nece…" at bounding box center [193, 153] width 0 height 6
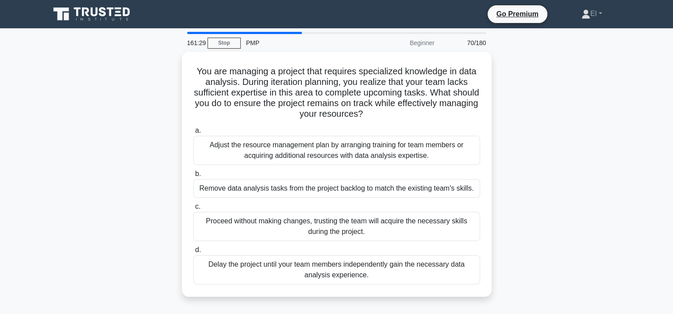
click at [387, 154] on div "Adjust the resource management plan by arranging training for team members or a…" at bounding box center [336, 150] width 287 height 29
click at [193, 134] on input "a. Adjust the resource management plan by arranging training for team members o…" at bounding box center [193, 131] width 0 height 6
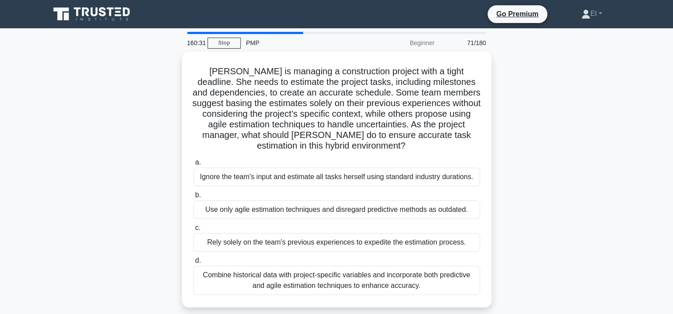
click at [395, 290] on div "Combine historical data with project-specific variables and incorporate both pr…" at bounding box center [336, 280] width 287 height 29
click at [193, 264] on input "d. Combine historical data with project-specific variables and incorporate both…" at bounding box center [193, 261] width 0 height 6
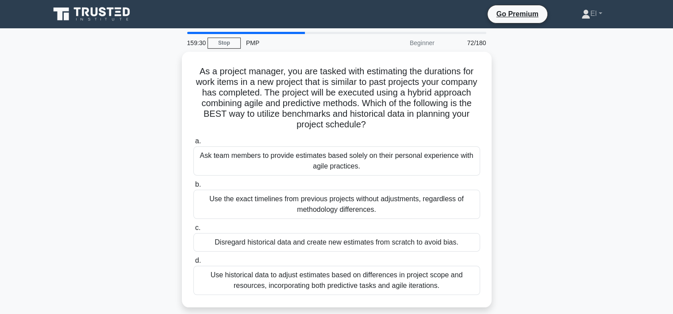
click at [393, 283] on div "Use historical data to adjust estimates based on differences in project scope a…" at bounding box center [336, 280] width 287 height 29
click at [193, 264] on input "d. Use historical data to adjust estimates based on differences in project scop…" at bounding box center [193, 261] width 0 height 6
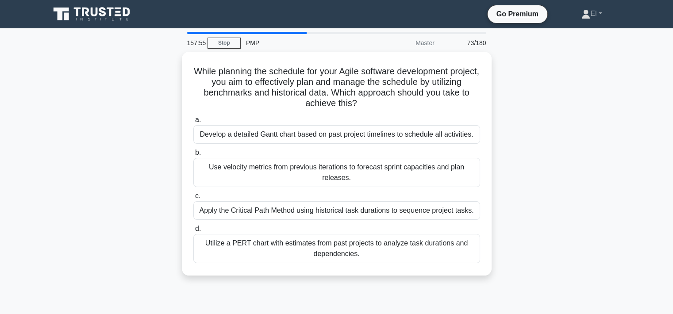
click at [389, 251] on div "Utilize a PERT chart with estimates from past projects to analyze task duration…" at bounding box center [336, 248] width 287 height 29
click at [193, 232] on input "d. Utilize a PERT chart with estimates from past projects to analyze task durat…" at bounding box center [193, 229] width 0 height 6
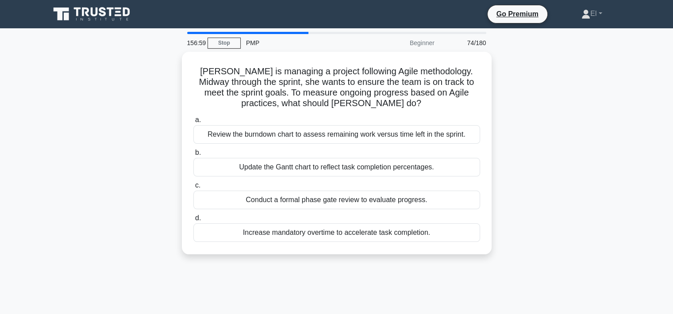
click at [428, 136] on div "Review the burndown chart to assess remaining work versus time left in the spri…" at bounding box center [336, 134] width 287 height 19
click at [193, 123] on input "a. Review the burndown chart to assess remaining work versus time left in the s…" at bounding box center [193, 120] width 0 height 6
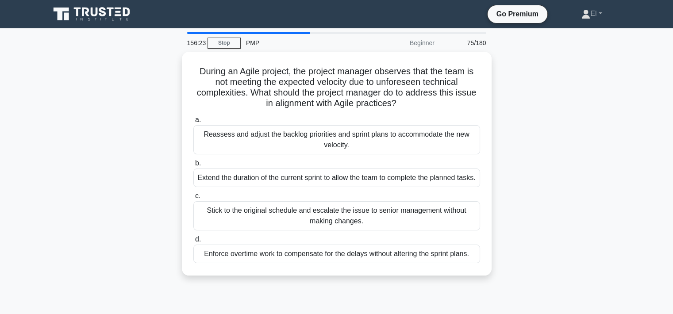
click at [335, 142] on div "Reassess and adjust the backlog priorities and sprint plans to accommodate the …" at bounding box center [336, 139] width 287 height 29
click at [193, 123] on input "a. Reassess and adjust the backlog priorities and sprint plans to accommodate t…" at bounding box center [193, 120] width 0 height 6
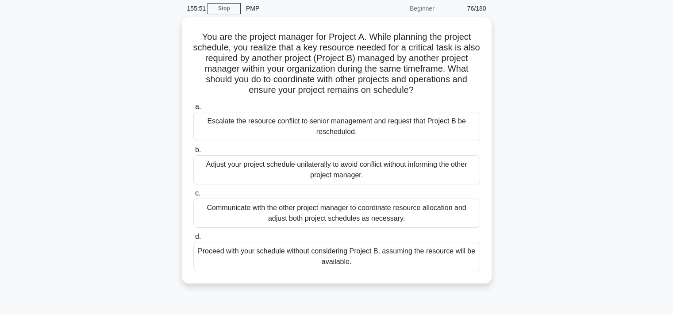
scroll to position [34, 0]
click at [319, 214] on div "Communicate with the other project manager to coordinate resource allocation an…" at bounding box center [336, 214] width 287 height 29
click at [193, 197] on input "c. Communicate with the other project manager to coordinate resource allocation…" at bounding box center [193, 195] width 0 height 6
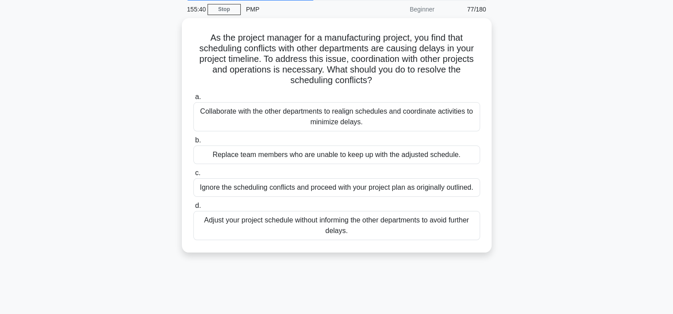
scroll to position [0, 0]
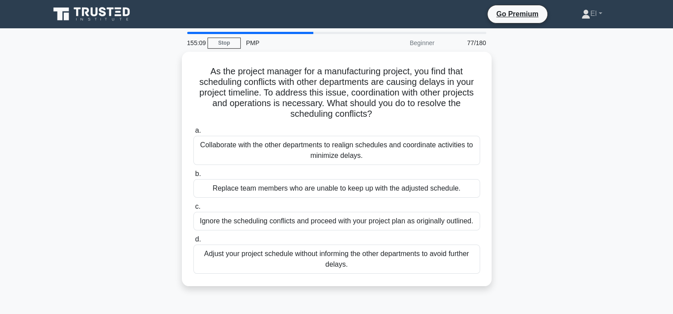
click at [349, 153] on div "Collaborate with the other departments to realign schedules and coordinate acti…" at bounding box center [336, 150] width 287 height 29
click at [193, 134] on input "a. Collaborate with the other departments to realign schedules and coordinate a…" at bounding box center [193, 131] width 0 height 6
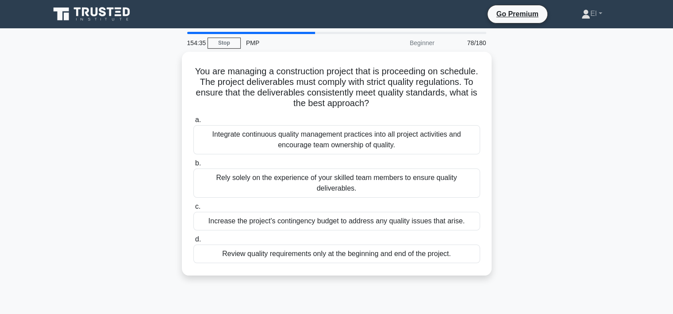
click at [322, 144] on div "Integrate continuous quality management practices into all project activities a…" at bounding box center [336, 139] width 287 height 29
click at [193, 123] on input "a. Integrate continuous quality management practices into all project activitie…" at bounding box center [193, 120] width 0 height 6
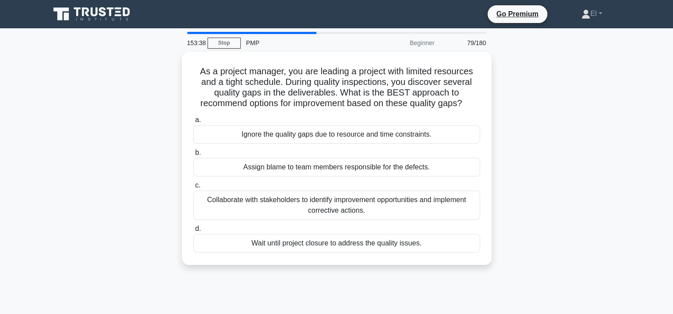
click at [378, 206] on div "Collaborate with stakeholders to identify improvement opportunities and impleme…" at bounding box center [336, 205] width 287 height 29
click at [193, 189] on input "c. Collaborate with stakeholders to identify improvement opportunities and impl…" at bounding box center [193, 186] width 0 height 6
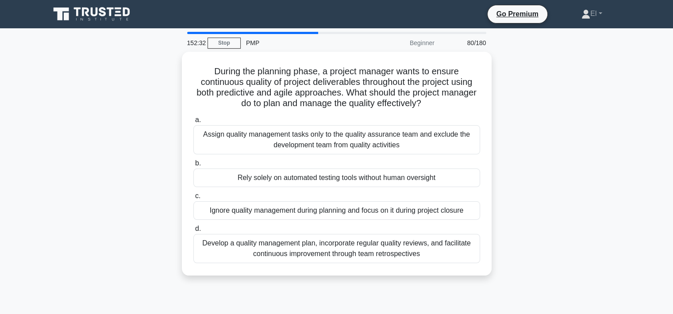
click at [384, 250] on div "Develop a quality management plan, incorporate regular quality reviews, and fac…" at bounding box center [336, 248] width 287 height 29
click at [193, 232] on input "d. Develop a quality management plan, incorporate regular quality reviews, and …" at bounding box center [193, 229] width 0 height 6
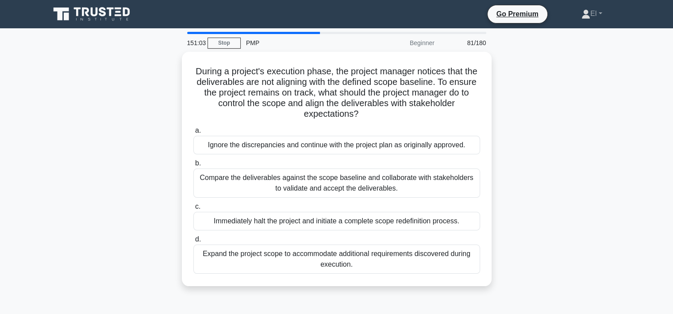
click at [304, 188] on div "Compare the deliverables against the scope baseline and collaborate with stakeh…" at bounding box center [336, 183] width 287 height 29
click at [193, 166] on input "b. Compare the deliverables against the scope baseline and collaborate with sta…" at bounding box center [193, 164] width 0 height 6
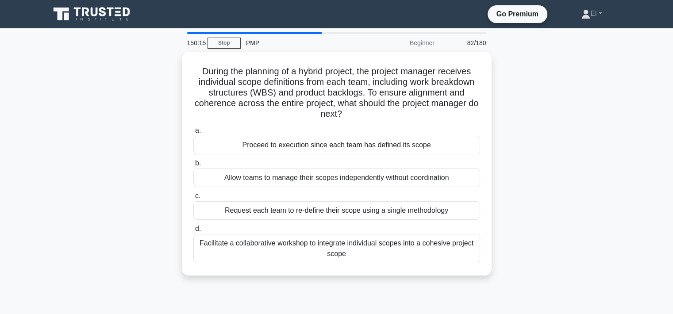
click at [341, 254] on div "Facilitate a collaborative workshop to integrate individual scopes into a cohes…" at bounding box center [336, 248] width 287 height 29
click at [193, 232] on input "d. Facilitate a collaborative workshop to integrate individual scopes into a co…" at bounding box center [193, 229] width 0 height 6
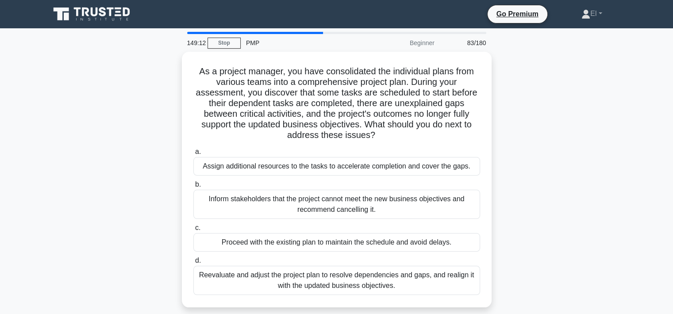
click at [297, 285] on div "Reevaluate and adjust the project plan to resolve dependencies and gaps, and re…" at bounding box center [336, 280] width 287 height 29
click at [193, 264] on input "d. Reevaluate and adjust the project plan to resolve dependencies and gaps, and…" at bounding box center [193, 261] width 0 height 6
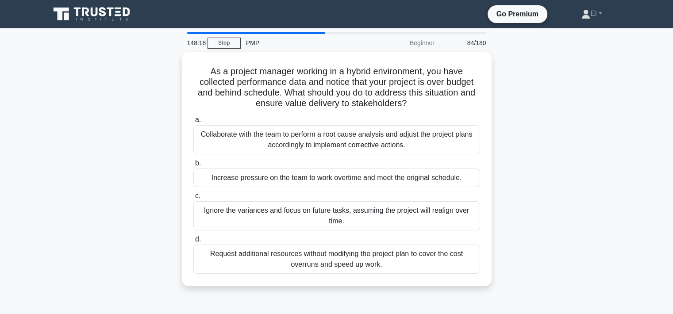
click at [358, 147] on div "Collaborate with the team to perform a root cause analysis and adjust the proje…" at bounding box center [336, 139] width 287 height 29
click at [193, 123] on input "a. Collaborate with the team to perform a root cause analysis and adjust the pr…" at bounding box center [193, 120] width 0 height 6
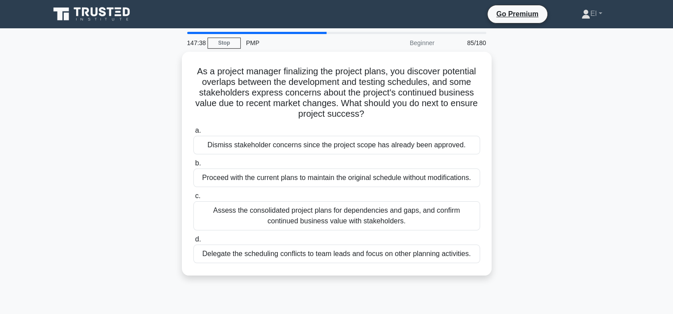
click at [354, 220] on div "Assess the consolidated project plans for dependencies and gaps, and confirm co…" at bounding box center [336, 215] width 287 height 29
click at [193, 199] on input "c. Assess the consolidated project plans for dependencies and gaps, and confirm…" at bounding box center [193, 196] width 0 height 6
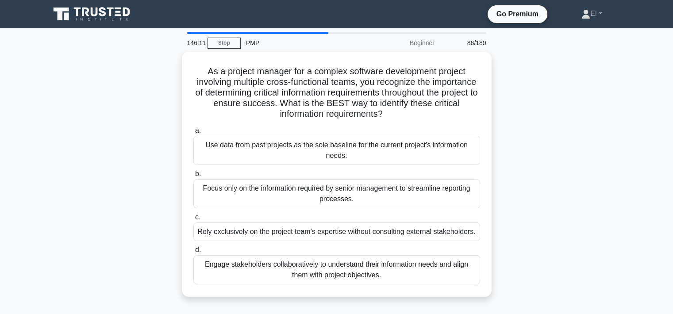
click at [335, 271] on div "Engage stakeholders collaboratively to understand their information needs and a…" at bounding box center [336, 269] width 287 height 29
click at [193, 253] on input "d. Engage stakeholders collaboratively to understand their information needs an…" at bounding box center [193, 250] width 0 height 6
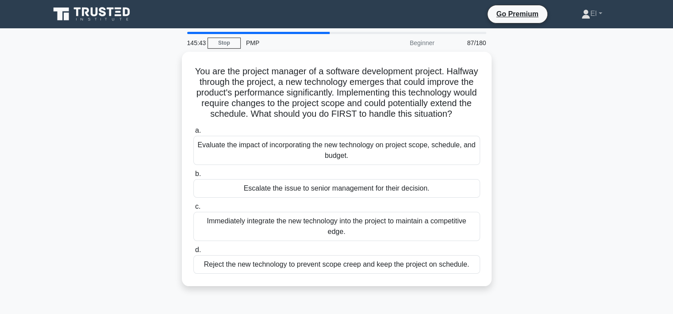
click at [365, 165] on div "Evaluate the impact of incorporating the new technology on project scope, sched…" at bounding box center [336, 150] width 287 height 29
click at [193, 134] on input "a. Evaluate the impact of incorporating the new technology on project scope, sc…" at bounding box center [193, 131] width 0 height 6
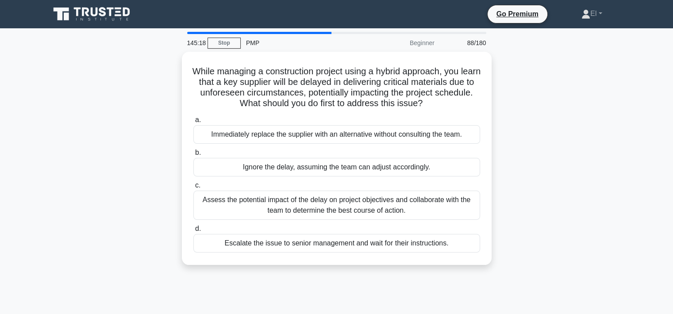
click at [305, 208] on div "Assess the potential impact of the delay on project objectives and collaborate …" at bounding box center [336, 205] width 287 height 29
click at [193, 189] on input "c. Assess the potential impact of the delay on project objectives and collabora…" at bounding box center [193, 186] width 0 height 6
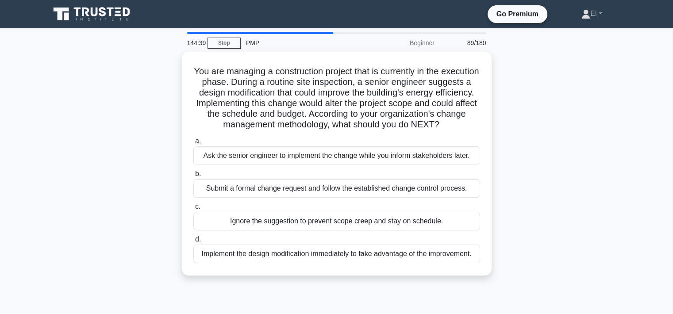
click at [358, 198] on div "Submit a formal change request and follow the established change control proces…" at bounding box center [336, 188] width 287 height 19
click at [193, 177] on input "b. Submit a formal change request and follow the established change control pro…" at bounding box center [193, 174] width 0 height 6
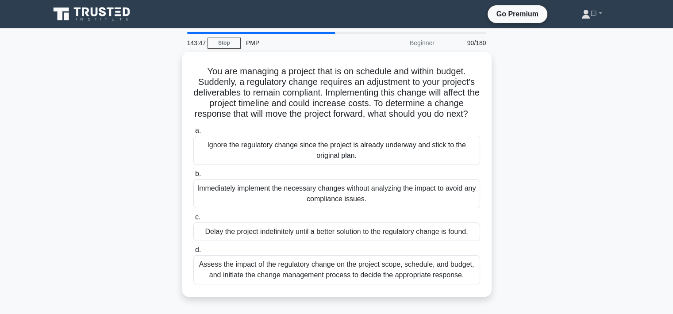
click at [342, 281] on div "Assess the impact of the regulatory change on the project scope, schedule, and …" at bounding box center [336, 269] width 287 height 29
click at [193, 253] on input "d. Assess the impact of the regulatory change on the project scope, schedule, a…" at bounding box center [193, 250] width 0 height 6
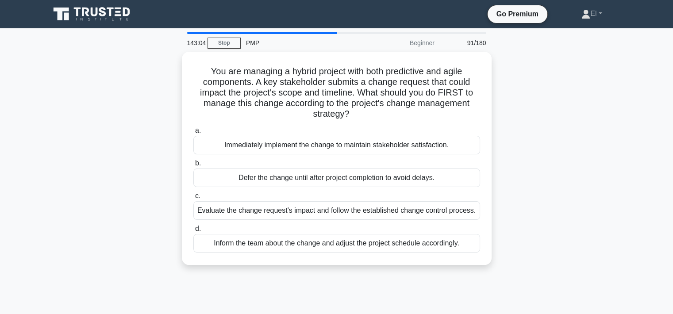
click at [344, 211] on div "Evaluate the change request's impact and follow the established change control …" at bounding box center [336, 210] width 287 height 19
click at [193, 199] on input "c. Evaluate the change request's impact and follow the established change contr…" at bounding box center [193, 196] width 0 height 6
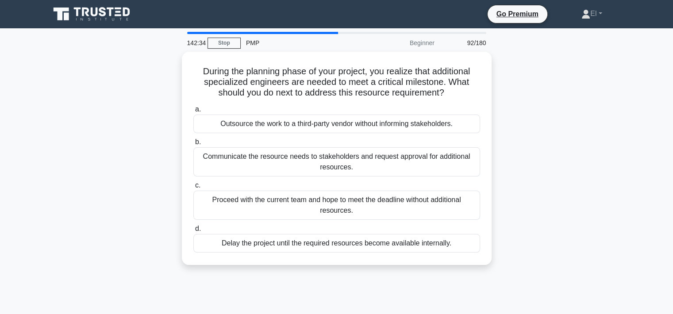
click at [414, 169] on div "Communicate the resource needs to stakeholders and request approval for additio…" at bounding box center [336, 161] width 287 height 29
click at [193, 145] on input "b. Communicate the resource needs to stakeholders and request approval for addi…" at bounding box center [193, 142] width 0 height 6
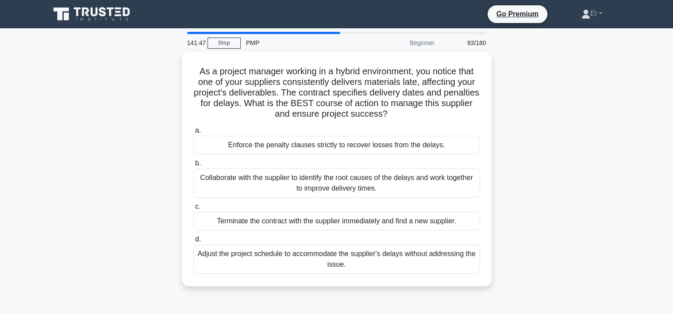
click at [319, 187] on div "Collaborate with the supplier to identify the root causes of the delays and wor…" at bounding box center [336, 183] width 287 height 29
click at [193, 166] on input "b. Collaborate with the supplier to identify the root causes of the delays and …" at bounding box center [193, 164] width 0 height 6
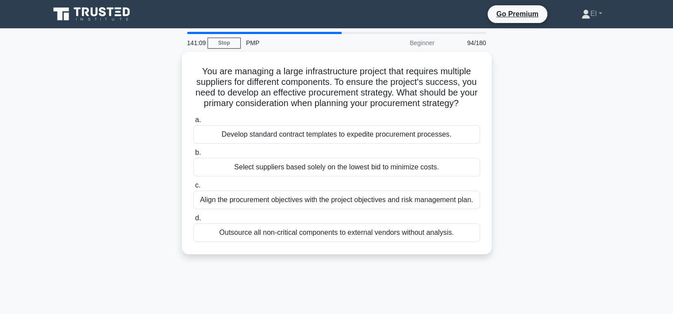
click at [362, 209] on div "Align the procurement objectives with the project objectives and risk managemen…" at bounding box center [336, 200] width 287 height 19
click at [193, 189] on input "c. Align the procurement objectives with the project objectives and risk manage…" at bounding box center [193, 186] width 0 height 6
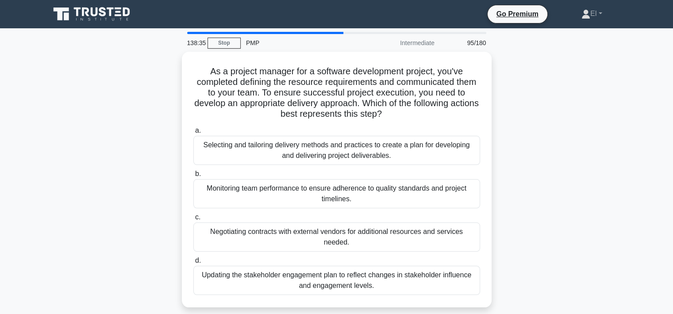
click at [331, 157] on div "Selecting and tailoring delivery methods and practices to create a plan for dev…" at bounding box center [336, 150] width 287 height 29
click at [193, 134] on input "a. Selecting and tailoring delivery methods and practices to create a plan for …" at bounding box center [193, 131] width 0 height 6
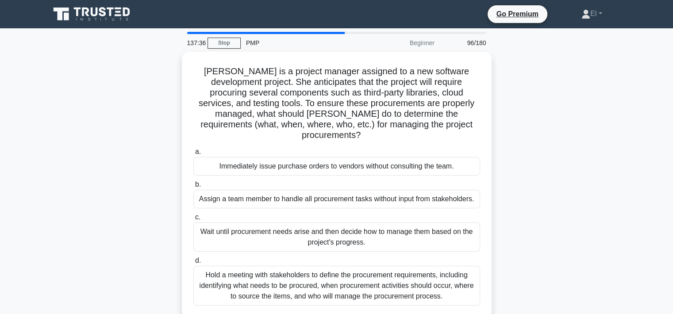
click at [373, 282] on div "Hold a meeting with stakeholders to define the procurement requirements, includ…" at bounding box center [336, 286] width 287 height 40
click at [193, 264] on input "d. Hold a meeting with stakeholders to define the procurement requirements, inc…" at bounding box center [193, 261] width 0 height 6
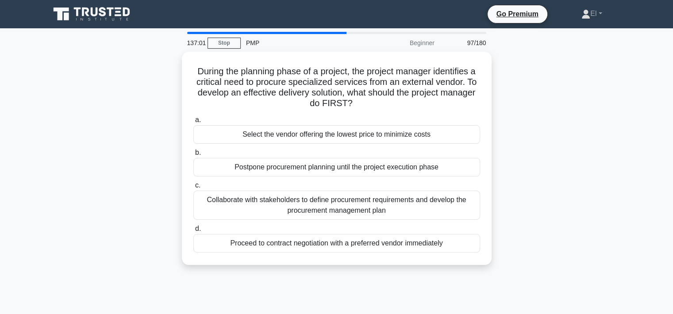
click at [301, 209] on div "Collaborate with stakeholders to define procurement requirements and develop th…" at bounding box center [336, 205] width 287 height 29
click at [193, 189] on input "c. Collaborate with stakeholders to define procurement requirements and develop…" at bounding box center [193, 186] width 0 height 6
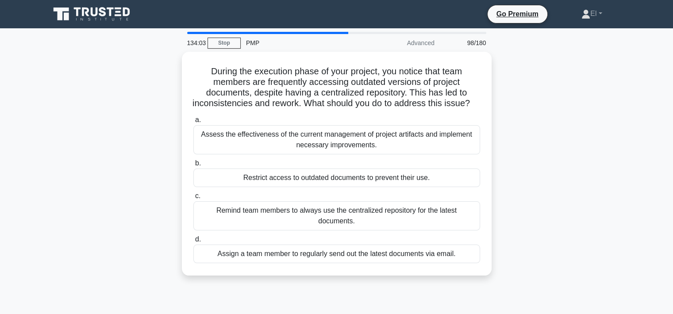
click at [361, 187] on div "Restrict access to outdated documents to prevent their use." at bounding box center [336, 178] width 287 height 19
click at [193, 166] on input "b. Restrict access to outdated documents to prevent their use." at bounding box center [193, 164] width 0 height 6
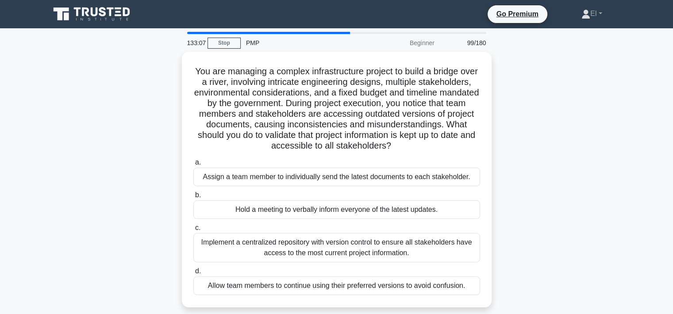
click at [331, 250] on div "Implement a centralized repository with version control to ensure all stakehold…" at bounding box center [336, 247] width 287 height 29
click at [193, 231] on input "c. Implement a centralized repository with version control to ensure all stakeh…" at bounding box center [193, 228] width 0 height 6
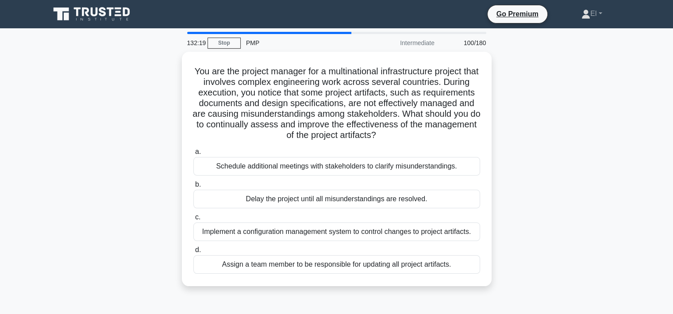
click at [395, 234] on div "Implement a configuration management system to control changes to project artif…" at bounding box center [336, 232] width 287 height 19
click at [193, 220] on input "c. Implement a configuration management system to control changes to project ar…" at bounding box center [193, 218] width 0 height 6
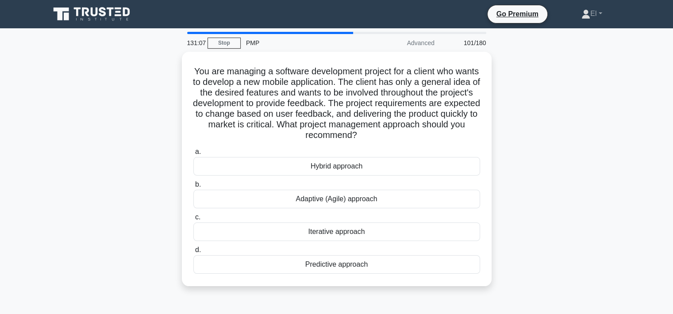
click at [352, 203] on div "Adaptive (Agile) approach" at bounding box center [336, 199] width 287 height 19
click at [193, 188] on input "b. Adaptive (Agile) approach" at bounding box center [193, 185] width 0 height 6
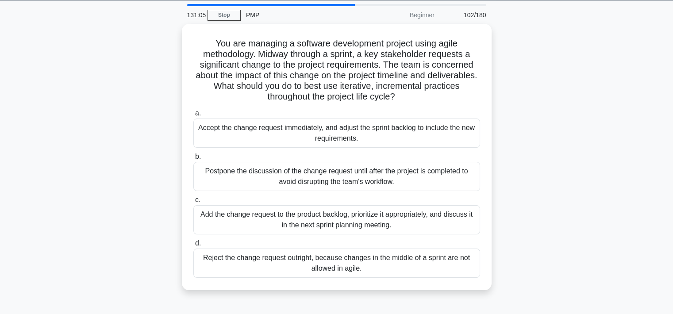
scroll to position [30, 0]
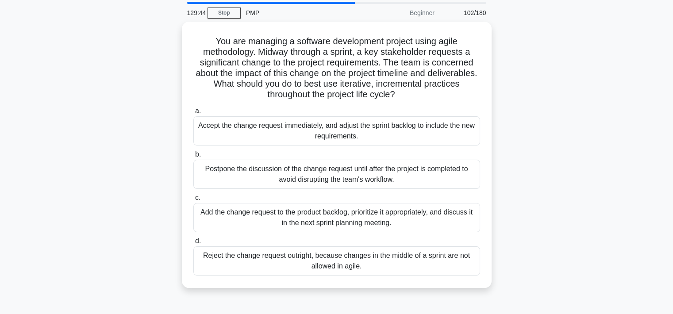
click at [381, 218] on div "Add the change request to the product backlog, prioritize it appropriately, and…" at bounding box center [336, 217] width 287 height 29
click at [193, 201] on input "c. Add the change request to the product backlog, prioritize it appropriately, …" at bounding box center [193, 198] width 0 height 6
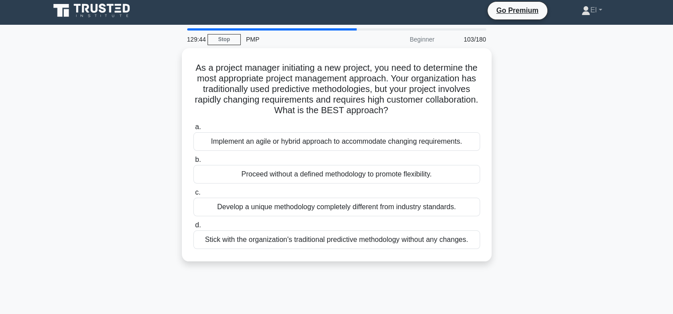
scroll to position [0, 0]
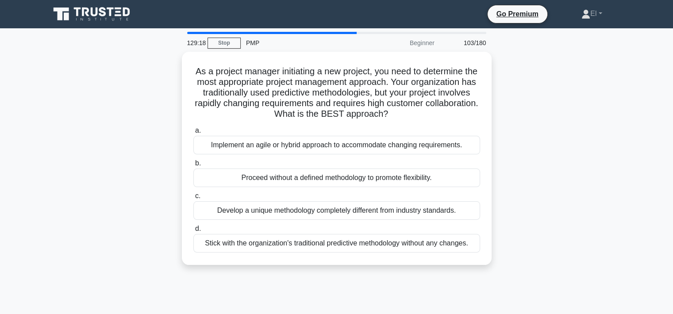
click at [442, 147] on div "Implement an agile or hybrid approach to accommodate changing requirements." at bounding box center [336, 145] width 287 height 19
click at [193, 134] on input "a. Implement an agile or hybrid approach to accommodate changing requirements." at bounding box center [193, 131] width 0 height 6
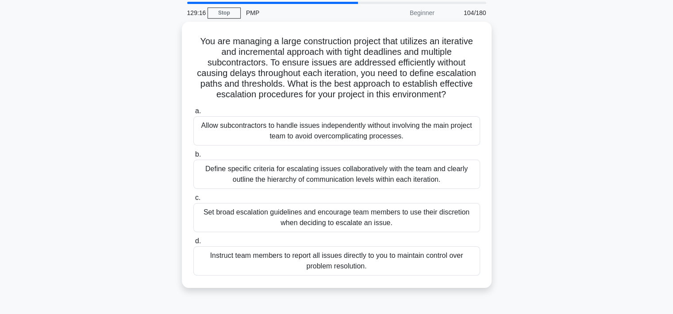
scroll to position [34, 0]
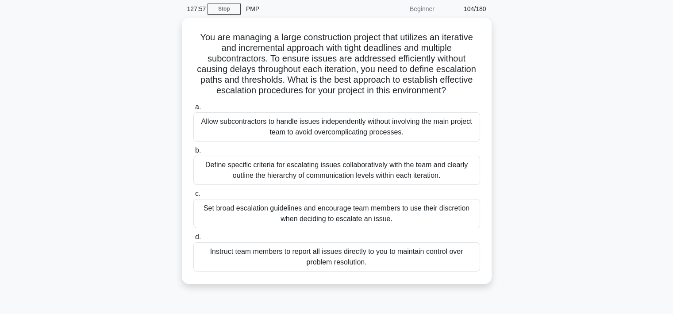
click at [384, 171] on div "Define specific criteria for escalating issues collaboratively with the team an…" at bounding box center [336, 170] width 287 height 29
click at [193, 154] on input "b. Define specific criteria for escalating issues collaboratively with the team…" at bounding box center [193, 151] width 0 height 6
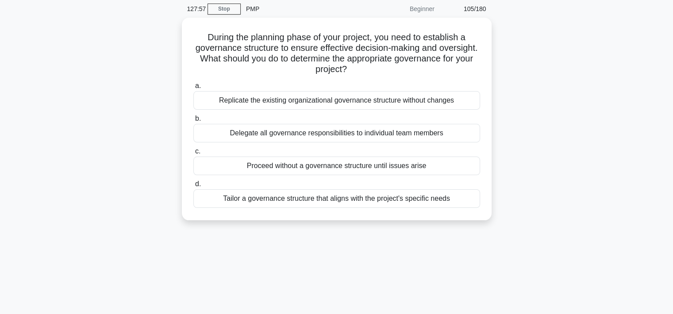
scroll to position [0, 0]
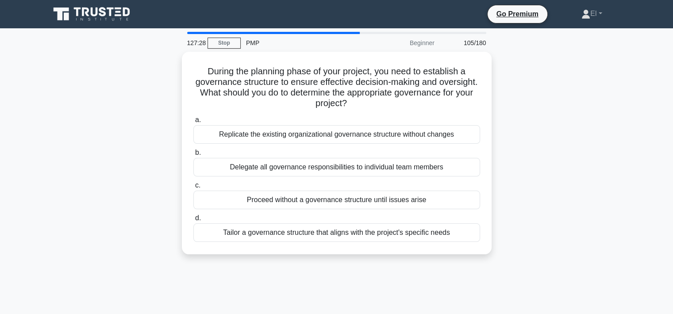
click at [336, 236] on div "Tailor a governance structure that aligns with the project's specific needs" at bounding box center [336, 232] width 287 height 19
click at [193, 221] on input "d. Tailor a governance structure that aligns with the project's specific needs" at bounding box center [193, 218] width 0 height 6
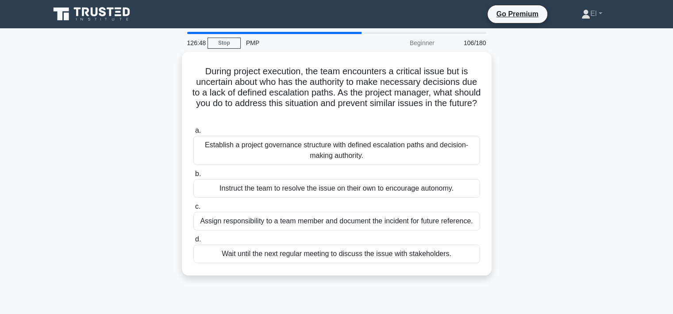
click at [386, 154] on div "Establish a project governance structure with defined escalation paths and deci…" at bounding box center [336, 150] width 287 height 29
click at [193, 134] on input "a. Establish a project governance structure with defined escalation paths and d…" at bounding box center [193, 131] width 0 height 6
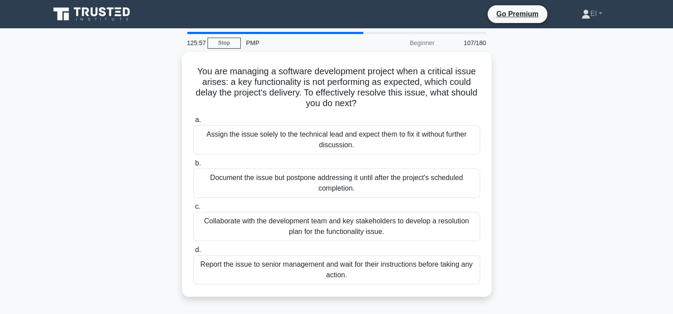
click at [347, 231] on div "Collaborate with the development team and key stakeholders to develop a resolut…" at bounding box center [336, 226] width 287 height 29
click at [193, 210] on input "c. Collaborate with the development team and key stakeholders to develop a reso…" at bounding box center [193, 207] width 0 height 6
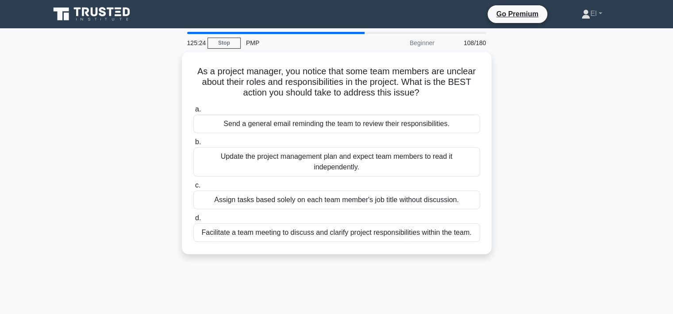
click at [408, 240] on div "Facilitate a team meeting to discuss and clarify project responsibilities withi…" at bounding box center [336, 232] width 287 height 19
click at [193, 221] on input "d. Facilitate a team meeting to discuss and clarify project responsibilities wi…" at bounding box center [193, 218] width 0 height 6
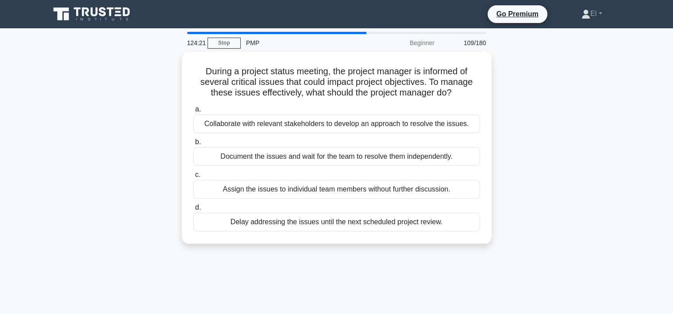
click at [468, 121] on div "Collaborate with relevant stakeholders to develop an approach to resolve the is…" at bounding box center [336, 124] width 287 height 19
click at [193, 112] on input "a. Collaborate with relevant stakeholders to develop an approach to resolve the…" at bounding box center [193, 110] width 0 height 6
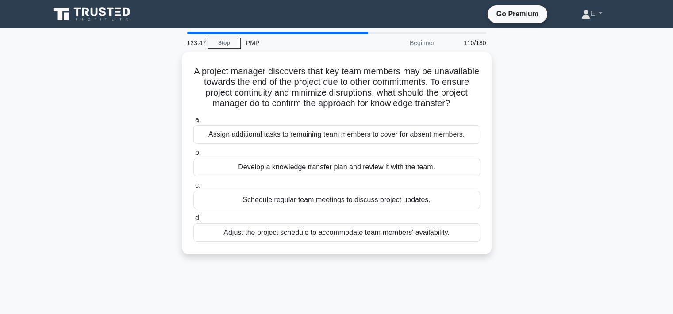
click at [377, 176] on div "Develop a knowledge transfer plan and review it with the team." at bounding box center [336, 167] width 287 height 19
click at [193, 156] on input "b. Develop a knowledge transfer plan and review it with the team." at bounding box center [193, 153] width 0 height 6
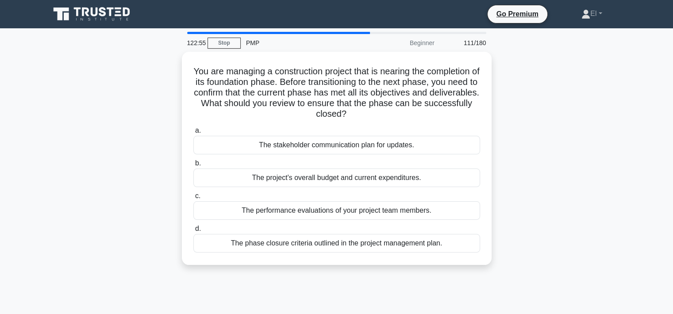
click at [398, 243] on div "The phase closure criteria outlined in the project management plan." at bounding box center [336, 243] width 287 height 19
click at [193, 232] on input "d. The phase closure criteria outlined in the project management plan." at bounding box center [193, 229] width 0 height 6
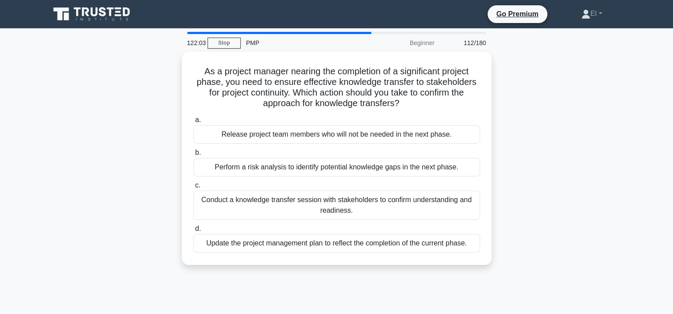
click at [349, 201] on div "Conduct a knowledge transfer session with stakeholders to confirm understanding…" at bounding box center [336, 205] width 287 height 29
click at [193, 189] on input "c. Conduct a knowledge transfer session with stakeholders to confirm understand…" at bounding box center [193, 186] width 0 height 6
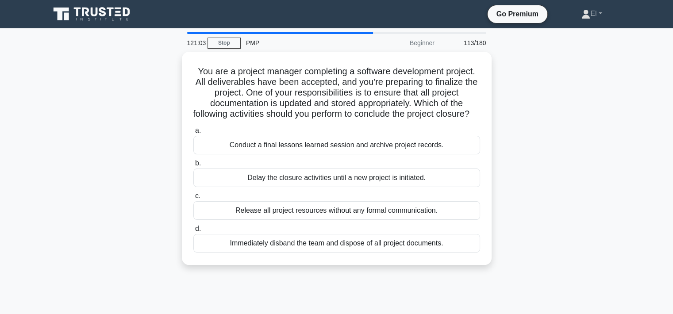
click at [329, 154] on div "Conduct a final lessons learned session and archive project records." at bounding box center [336, 145] width 287 height 19
click at [193, 134] on input "a. Conduct a final lessons learned session and archive project records." at bounding box center [193, 131] width 0 height 6
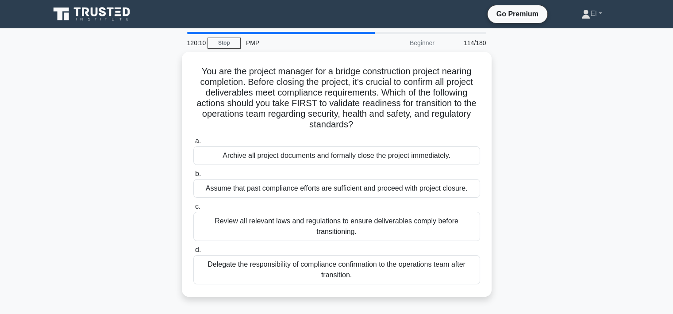
click at [345, 223] on div "Review all relevant laws and regulations to ensure deliverables comply before t…" at bounding box center [336, 226] width 287 height 29
click at [193, 210] on input "c. Review all relevant laws and regulations to ensure deliverables comply befor…" at bounding box center [193, 207] width 0 height 6
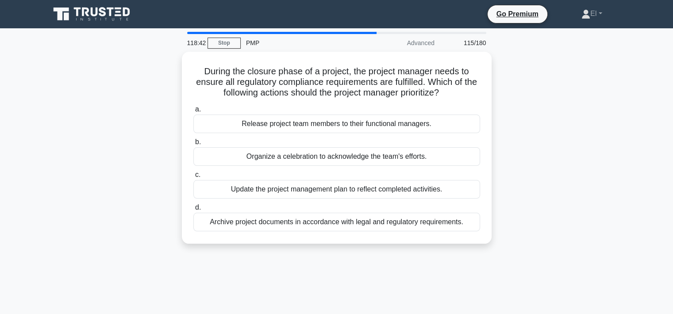
click at [358, 192] on div "Update the project management plan to reflect completed activities." at bounding box center [336, 189] width 287 height 19
click at [193, 178] on input "c. Update the project management plan to reflect completed activities." at bounding box center [193, 175] width 0 height 6
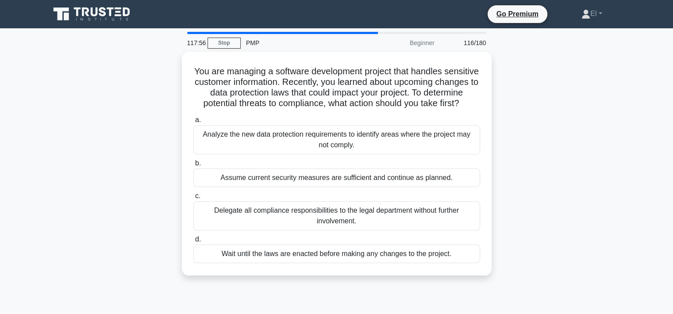
click at [426, 153] on div "Analyze the new data protection requirements to identify areas where the projec…" at bounding box center [336, 139] width 287 height 29
click at [193, 123] on input "a. Analyze the new data protection requirements to identify areas where the pro…" at bounding box center [193, 120] width 0 height 6
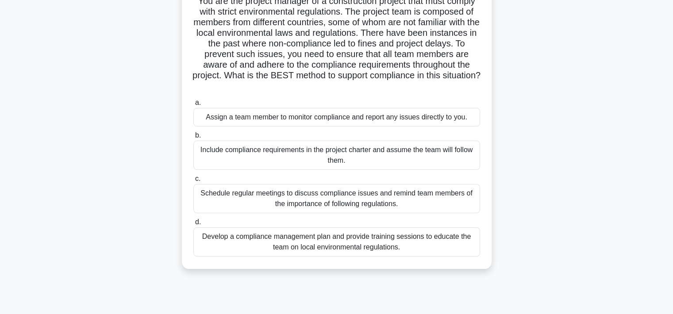
scroll to position [70, 0]
click at [366, 243] on div "Develop a compliance management plan and provide training sessions to educate t…" at bounding box center [336, 242] width 287 height 29
click at [193, 226] on input "d. Develop a compliance management plan and provide training sessions to educat…" at bounding box center [193, 223] width 0 height 6
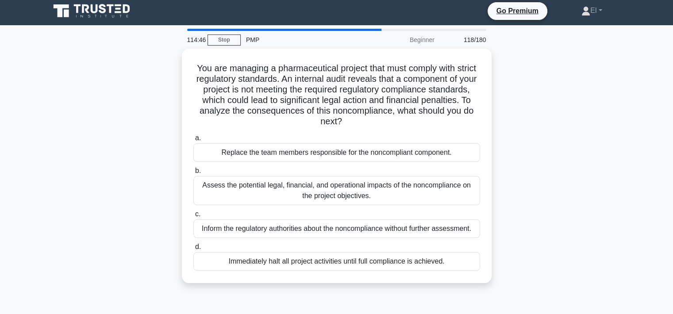
scroll to position [0, 0]
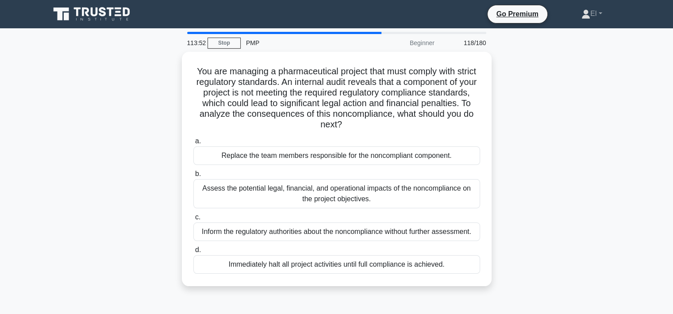
click at [334, 196] on div "Assess the potential legal, financial, and operational impacts of the noncompli…" at bounding box center [336, 193] width 287 height 29
click at [193, 177] on input "b. Assess the potential legal, financial, and operational impacts of the noncom…" at bounding box center [193, 174] width 0 height 6
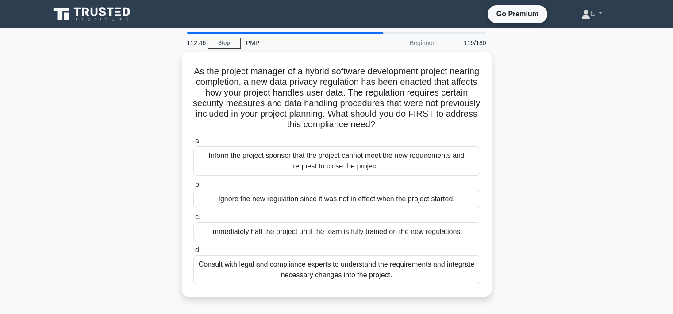
click at [352, 275] on div "Consult with legal and compliance experts to understand the requirements and in…" at bounding box center [336, 269] width 287 height 29
click at [193, 253] on input "d. Consult with legal and compliance experts to understand the requirements and…" at bounding box center [193, 250] width 0 height 6
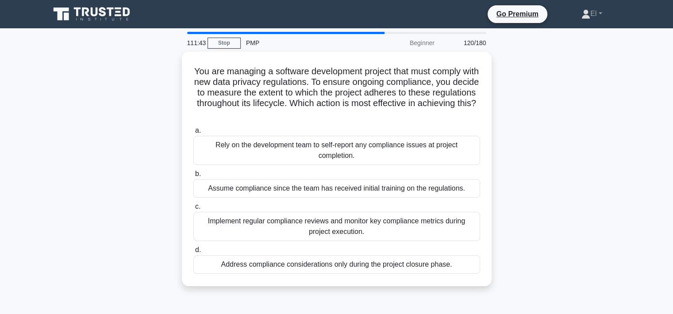
click at [375, 221] on div "Implement regular compliance reviews and monitor key compliance metrics during …" at bounding box center [336, 226] width 287 height 29
click at [193, 210] on input "c. Implement regular compliance reviews and monitor key compliance metrics duri…" at bounding box center [193, 207] width 0 height 6
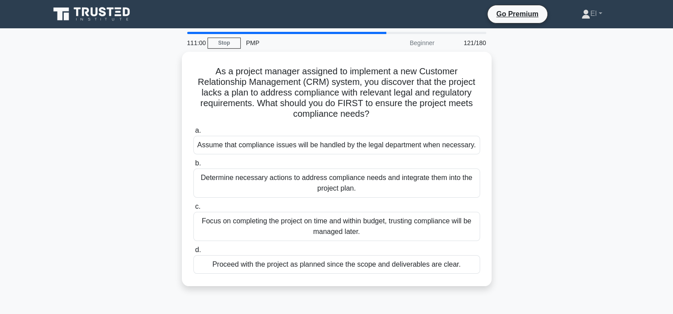
click at [338, 186] on div "Determine necessary actions to address compliance needs and integrate them into…" at bounding box center [336, 183] width 287 height 29
click at [193, 166] on input "b. Determine necessary actions to address compliance needs and integrate them i…" at bounding box center [193, 164] width 0 height 6
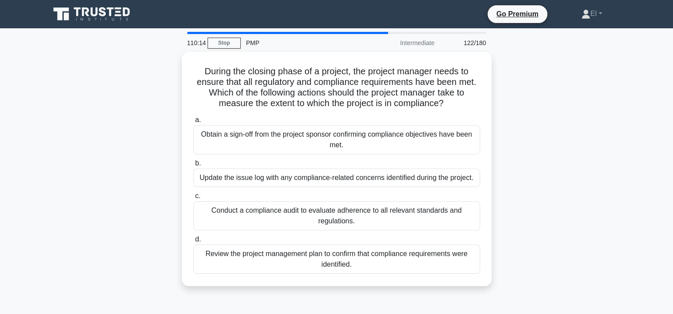
click at [379, 214] on div "Conduct a compliance audit to evaluate adherence to all relevant standards and …" at bounding box center [336, 215] width 287 height 29
click at [193, 199] on input "c. Conduct a compliance audit to evaluate adherence to all relevant standards a…" at bounding box center [193, 196] width 0 height 6
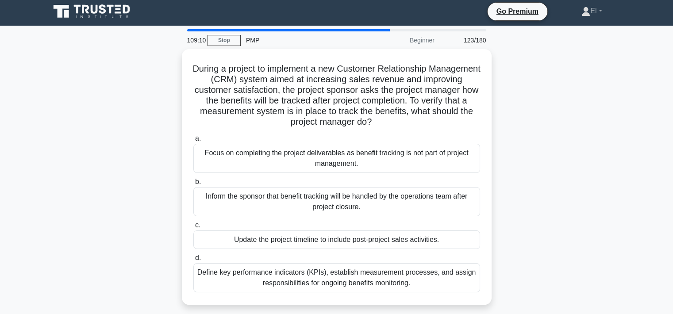
scroll to position [4, 0]
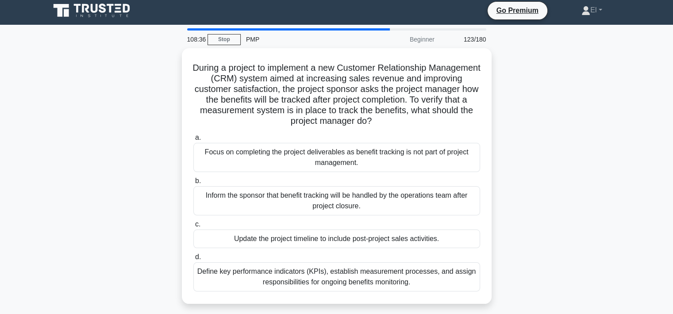
click at [451, 284] on div "Define key performance indicators (KPIs), establish measurement processes, and …" at bounding box center [336, 276] width 287 height 29
click at [193, 260] on input "d. Define key performance indicators (KPIs), establish measurement processes, a…" at bounding box center [193, 257] width 0 height 6
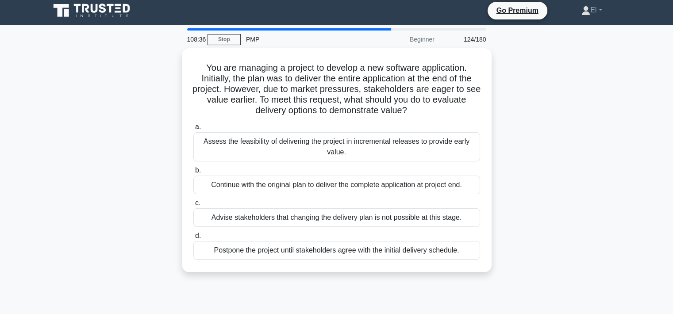
scroll to position [0, 0]
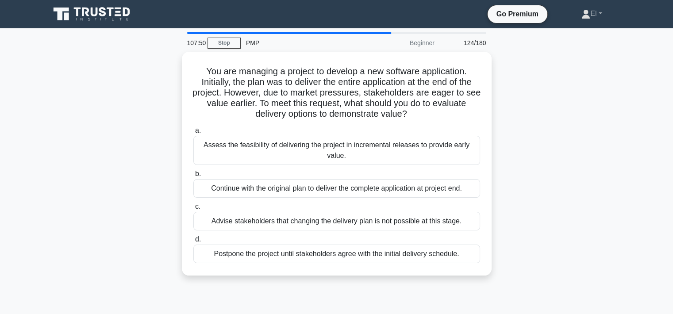
click at [439, 146] on div "Assess the feasibility of delivering the project in incremental releases to pro…" at bounding box center [336, 150] width 287 height 29
click at [193, 134] on input "a. Assess the feasibility of delivering the project in incremental releases to …" at bounding box center [193, 131] width 0 height 6
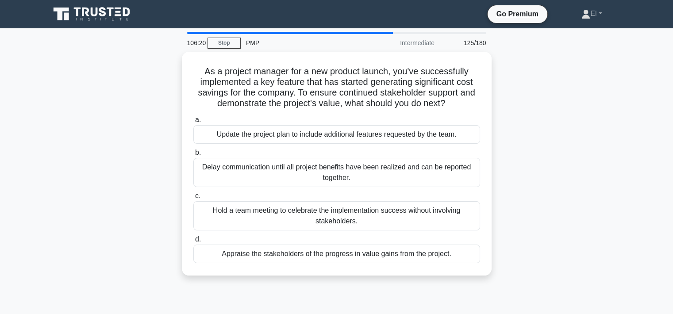
click at [406, 258] on div "Appraise the stakeholders of the progress in value gains from the project." at bounding box center [336, 254] width 287 height 19
click at [193, 242] on input "d. Appraise the stakeholders of the progress in value gains from the project." at bounding box center [193, 240] width 0 height 6
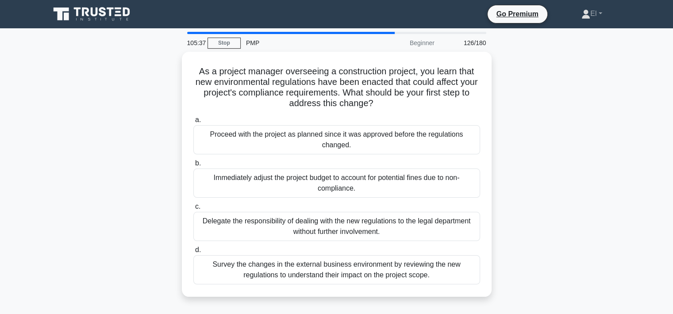
click at [384, 273] on div "Survey the changes in the external business environment by reviewing the new re…" at bounding box center [336, 269] width 287 height 29
click at [193, 253] on input "d. Survey the changes in the external business environment by reviewing the new…" at bounding box center [193, 250] width 0 height 6
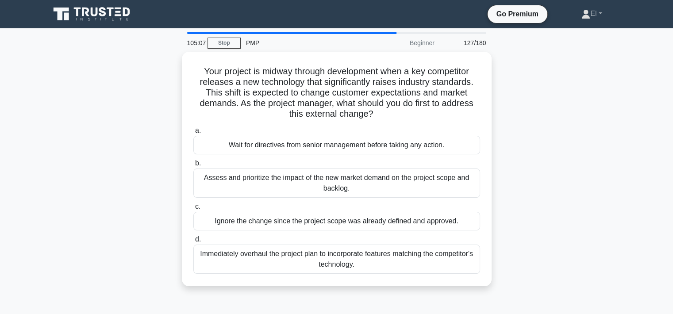
click at [388, 188] on div "Assess and prioritize the impact of the new market demand on the project scope …" at bounding box center [336, 183] width 287 height 29
click at [193, 166] on input "b. Assess and prioritize the impact of the new market demand on the project sco…" at bounding box center [193, 164] width 0 height 6
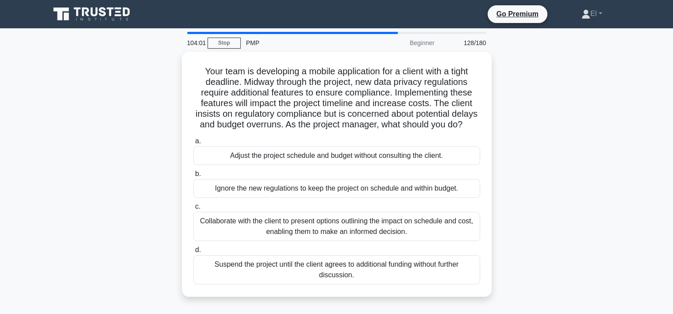
click at [306, 241] on div "Collaborate with the client to present options outlining the impact on schedule…" at bounding box center [336, 226] width 287 height 29
click at [193, 210] on input "c. Collaborate with the client to present options outlining the impact on sched…" at bounding box center [193, 207] width 0 height 6
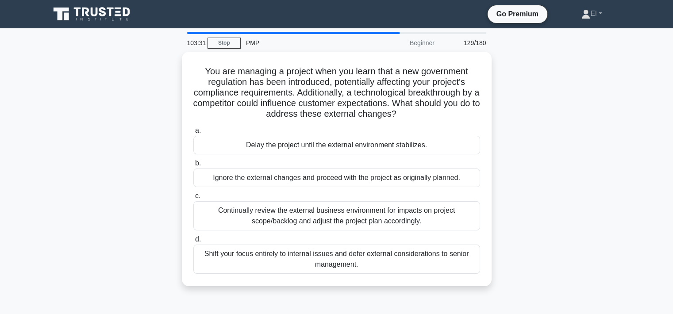
click at [407, 221] on div "Continually review the external business environment for impacts on project sco…" at bounding box center [336, 215] width 287 height 29
click at [193, 199] on input "c. Continually review the external business environment for impacts on project …" at bounding box center [193, 196] width 0 height 6
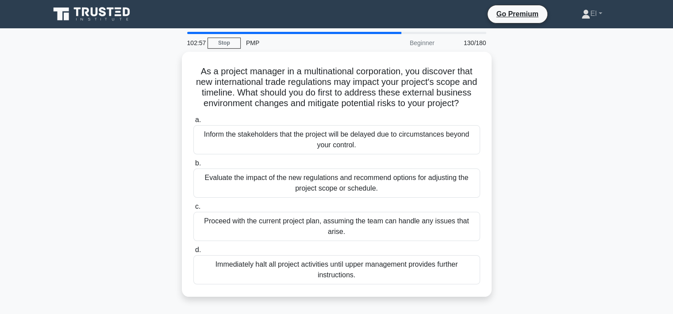
click at [343, 196] on div "Evaluate the impact of the new regulations and recommend options for adjusting …" at bounding box center [336, 183] width 287 height 29
click at [193, 166] on input "b. Evaluate the impact of the new regulations and recommend options for adjusti…" at bounding box center [193, 164] width 0 height 6
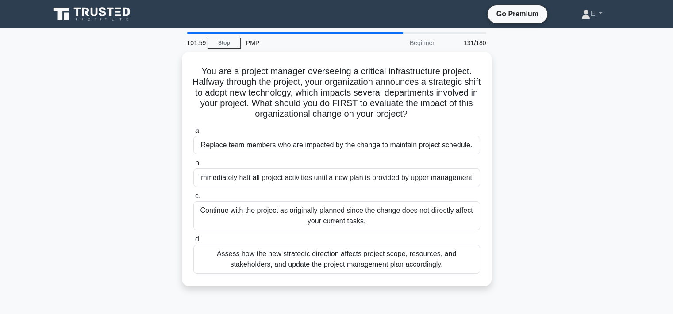
click at [315, 262] on div "Assess how the new strategic direction affects project scope, resources, and st…" at bounding box center [336, 259] width 287 height 29
click at [193, 242] on input "d. Assess how the new strategic direction affects project scope, resources, and…" at bounding box center [193, 240] width 0 height 6
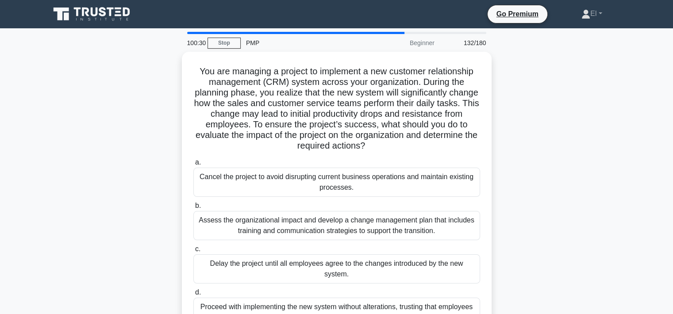
click at [378, 225] on div "Assess the organizational impact and develop a change management plan that incl…" at bounding box center [336, 225] width 287 height 29
click at [193, 209] on input "b. Assess the organizational impact and develop a change management plan that i…" at bounding box center [193, 206] width 0 height 6
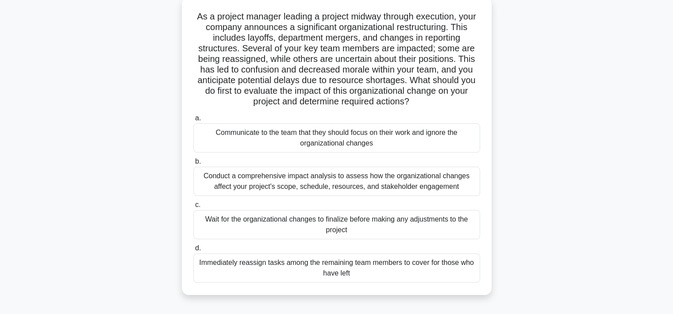
scroll to position [55, 0]
click at [276, 183] on div "Conduct a comprehensive impact analysis to assess how the organizational change…" at bounding box center [336, 180] width 287 height 29
click at [193, 164] on input "b. Conduct a comprehensive impact analysis to assess how the organizational cha…" at bounding box center [193, 161] width 0 height 6
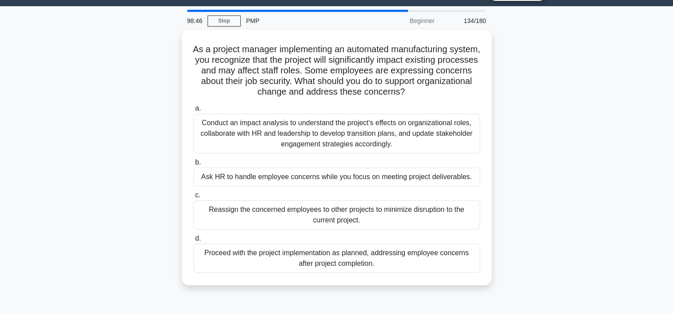
scroll to position [0, 0]
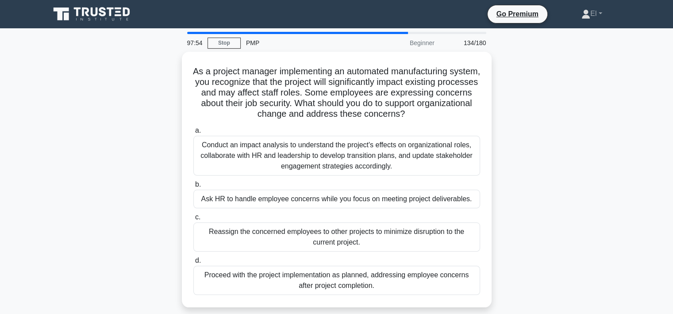
click at [336, 154] on div "Conduct an impact analysis to understand the project's effects on organizationa…" at bounding box center [336, 156] width 287 height 40
click at [193, 134] on input "a. Conduct an impact analysis to understand the project's effects on organizati…" at bounding box center [193, 131] width 0 height 6
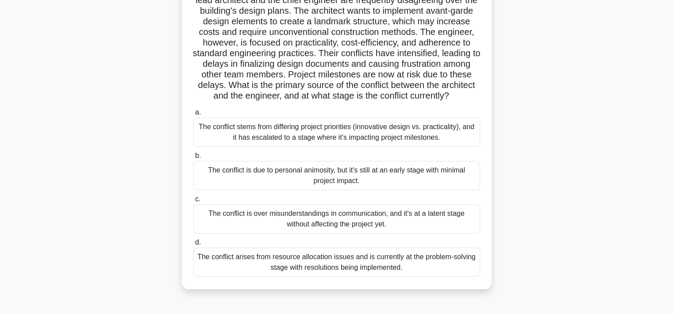
scroll to position [84, 0]
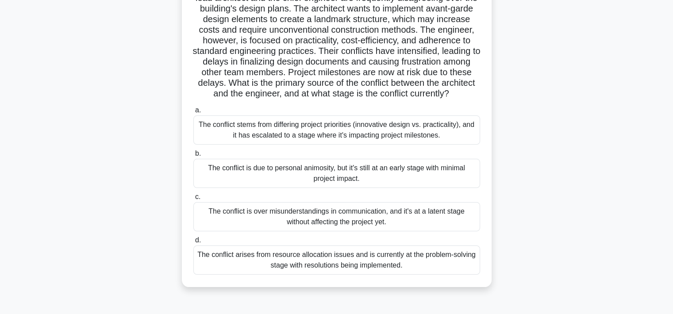
click at [331, 144] on div "The conflict stems from differing project priorities (innovative design vs. pra…" at bounding box center [336, 129] width 287 height 29
click at [193, 113] on input "a. The conflict stems from differing project priorities (innovative design vs. …" at bounding box center [193, 111] width 0 height 6
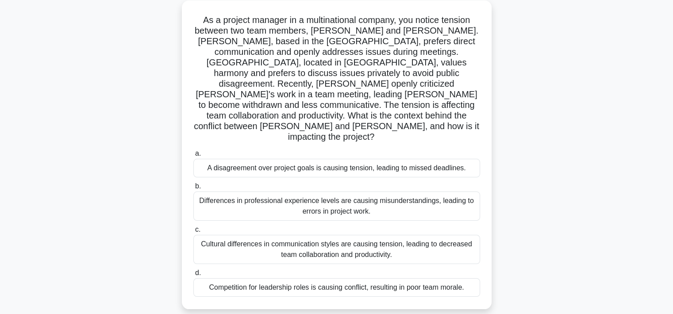
scroll to position [52, 0]
click at [359, 235] on div "Cultural differences in communication styles are causing tension, leading to de…" at bounding box center [336, 249] width 287 height 29
click at [193, 230] on input "c. Cultural differences in communication styles are causing tension, leading to…" at bounding box center [193, 230] width 0 height 6
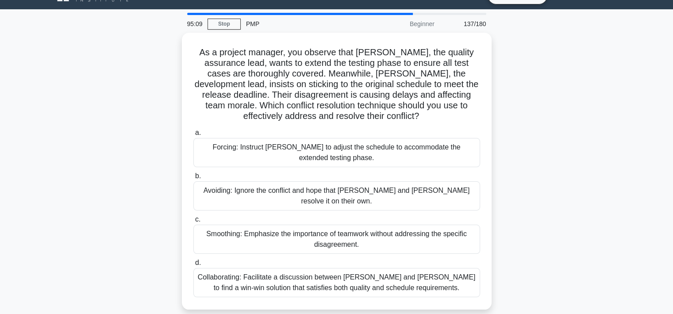
scroll to position [0, 0]
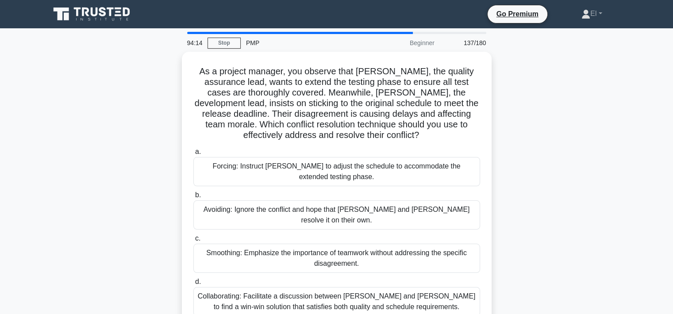
click at [397, 291] on div "Collaborating: Facilitate a discussion between Karen and Tom to find a win-win …" at bounding box center [336, 301] width 287 height 29
click at [193, 285] on input "d. Collaborating: Facilitate a discussion between Karen and Tom to find a win-w…" at bounding box center [193, 282] width 0 height 6
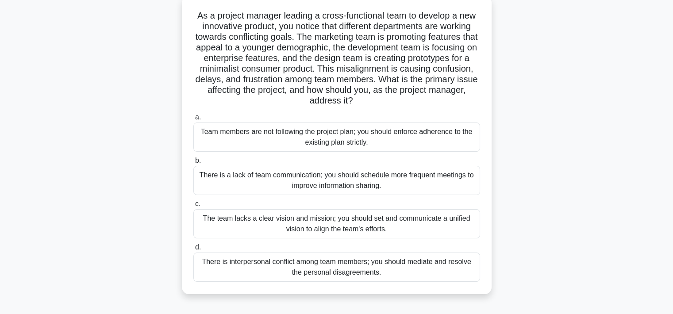
scroll to position [62, 0]
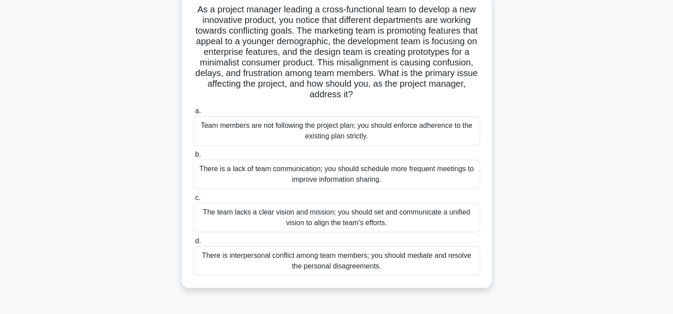
click at [346, 219] on div "The team lacks a clear vision and mission; you should set and communicate a uni…" at bounding box center [336, 217] width 287 height 29
click at [193, 201] on input "c. The team lacks a clear vision and mission; you should set and communicate a …" at bounding box center [193, 198] width 0 height 6
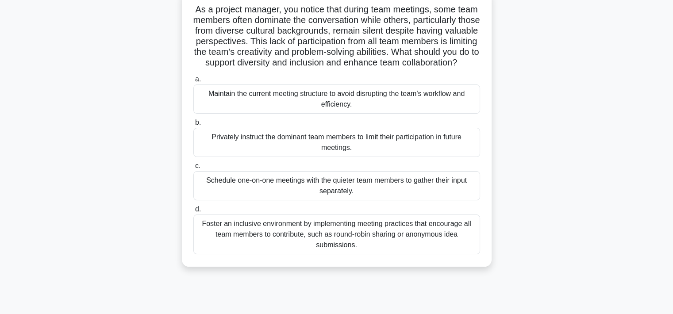
scroll to position [64, 0]
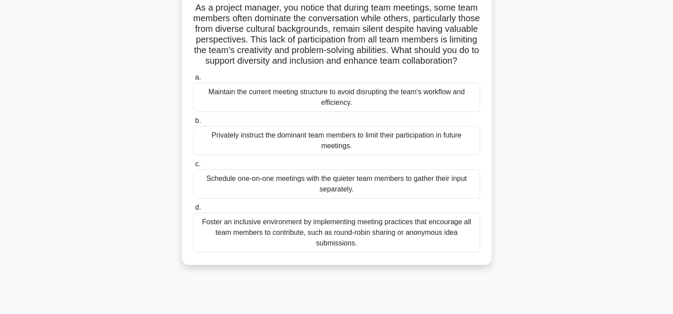
click at [363, 250] on div "Foster an inclusive environment by implementing meeting practices that encourag…" at bounding box center [336, 233] width 287 height 40
click at [193, 211] on input "d. Foster an inclusive environment by implementing meeting practices that encou…" at bounding box center [193, 208] width 0 height 6
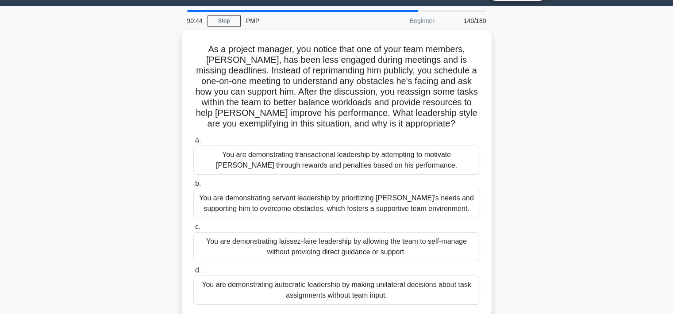
scroll to position [23, 0]
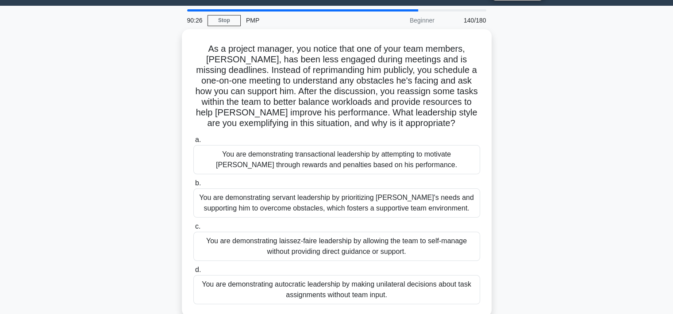
click at [315, 209] on div "You are demonstrating servant leadership by prioritizing James's needs and supp…" at bounding box center [336, 203] width 287 height 29
click at [193, 186] on input "b. You are demonstrating servant leadership by prioritizing James's needs and s…" at bounding box center [193, 184] width 0 height 6
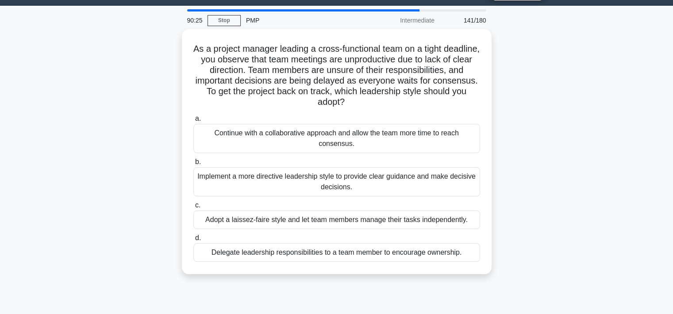
scroll to position [0, 0]
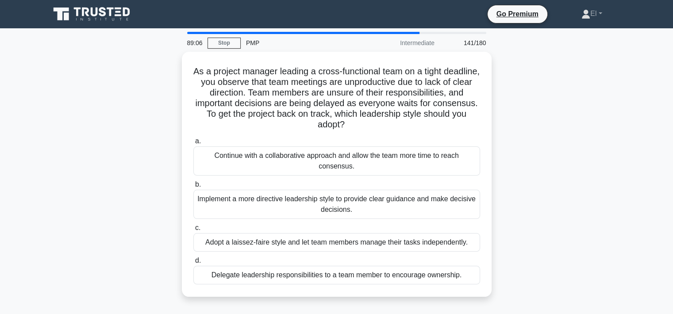
click at [331, 200] on div "Implement a more directive leadership style to provide clear guidance and make …" at bounding box center [336, 204] width 287 height 29
click at [193, 188] on input "b. Implement a more directive leadership style to provide clear guidance and ma…" at bounding box center [193, 185] width 0 height 6
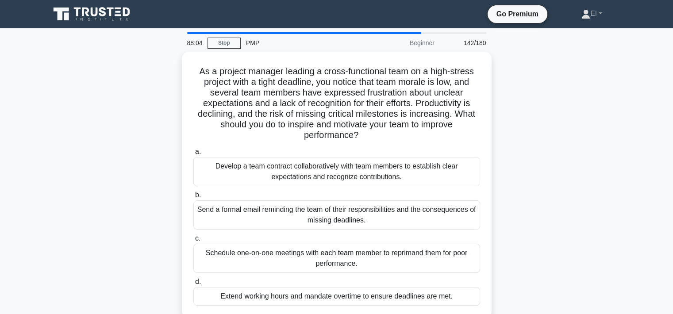
click at [396, 173] on div "Develop a team contract collaboratively with team members to establish clear ex…" at bounding box center [336, 171] width 287 height 29
click at [193, 155] on input "a. Develop a team contract collaboratively with team members to establish clear…" at bounding box center [193, 152] width 0 height 6
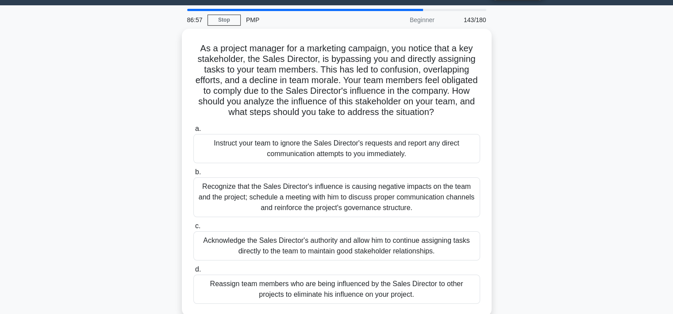
scroll to position [21, 0]
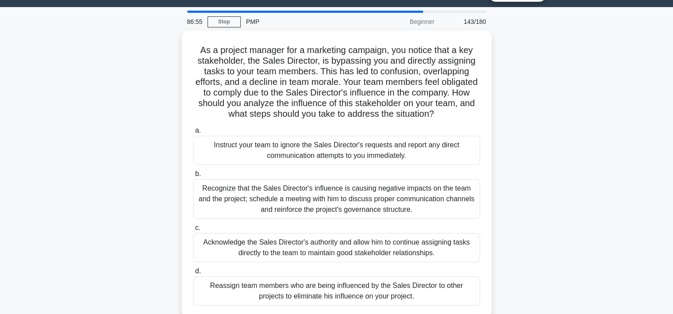
click at [440, 194] on div "Recognize that the Sales Director's influence is causing negative impacts on th…" at bounding box center [336, 199] width 287 height 40
click at [193, 177] on input "b. Recognize that the Sales Director's influence is causing negative impacts on…" at bounding box center [193, 174] width 0 height 6
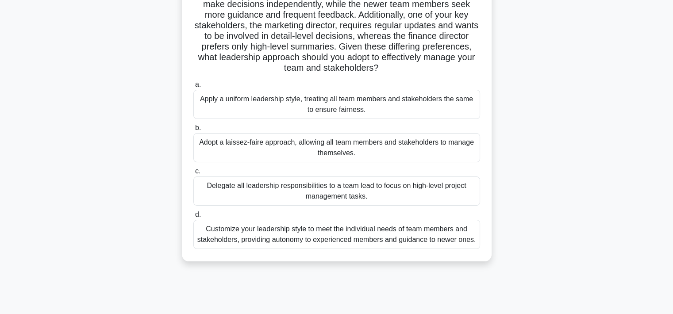
scroll to position [100, 0]
click at [408, 237] on div "Customize your leadership style to meet the individual needs of team members an…" at bounding box center [336, 233] width 287 height 29
click at [193, 217] on input "d. Customize your leadership style to meet the individual needs of team members…" at bounding box center [193, 215] width 0 height 6
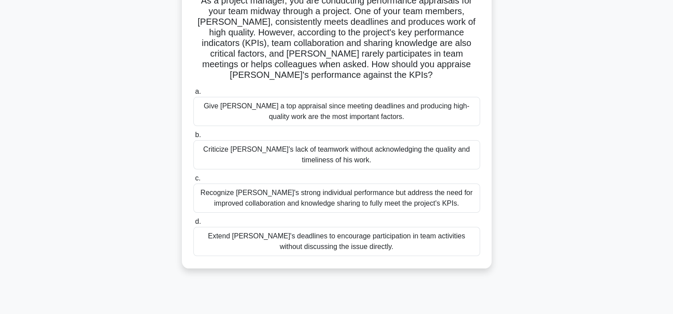
scroll to position [73, 0]
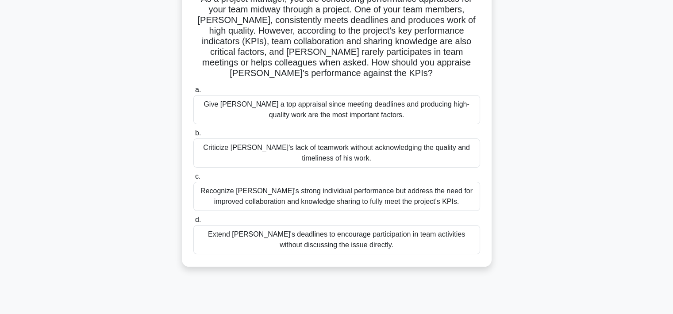
click at [246, 198] on div "Recognize Alex's strong individual performance but address the need for improve…" at bounding box center [336, 196] width 287 height 29
click at [193, 180] on input "c. Recognize Alex's strong individual performance but address the need for impr…" at bounding box center [193, 177] width 0 height 6
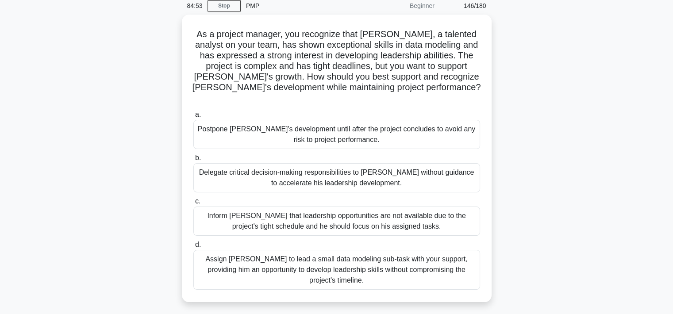
scroll to position [0, 0]
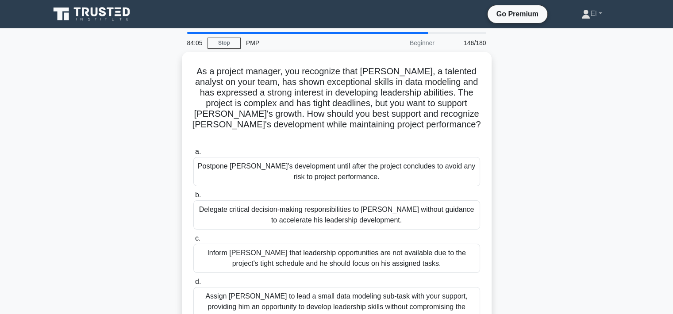
click at [435, 289] on div "Assign Daniel to lead a small data modeling sub-task with your support, providi…" at bounding box center [336, 307] width 287 height 40
click at [193, 285] on input "d. Assign Daniel to lead a small data modeling sub-task with your support, prov…" at bounding box center [193, 282] width 0 height 6
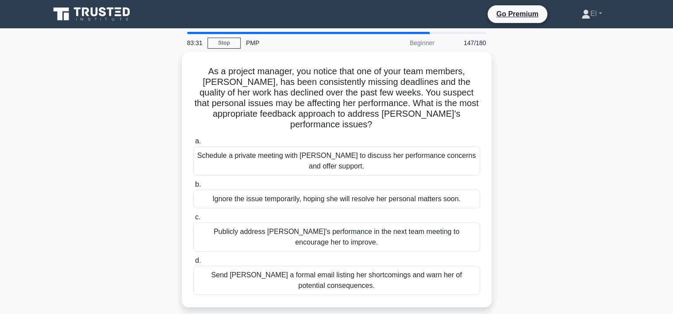
click at [440, 147] on div "Schedule a private meeting with Emily to discuss her performance concerns and o…" at bounding box center [336, 160] width 287 height 29
click at [193, 144] on input "a. Schedule a private meeting with Emily to discuss her performance concerns an…" at bounding box center [193, 142] width 0 height 6
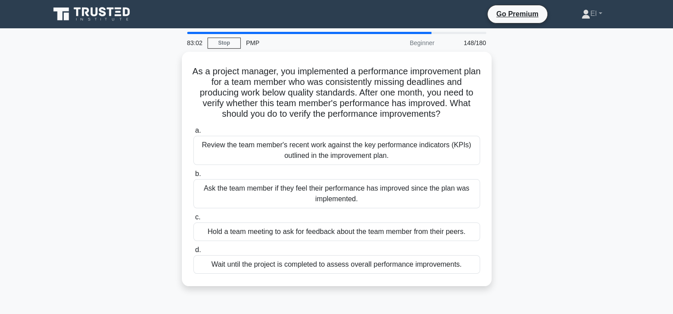
click at [387, 158] on div "Review the team member's recent work against the key performance indicators (KP…" at bounding box center [336, 150] width 287 height 29
click at [193, 134] on input "a. Review the team member's recent work against the key performance indicators …" at bounding box center [193, 131] width 0 height 6
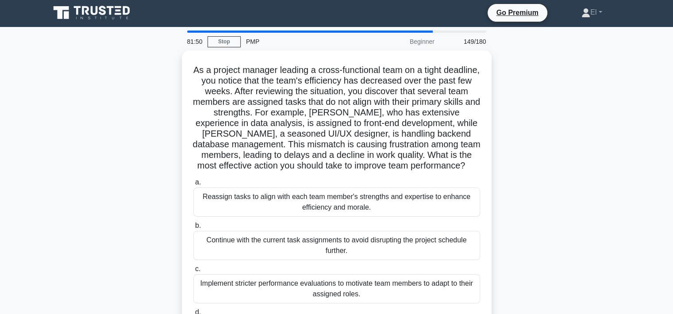
scroll to position [1, 0]
click at [235, 201] on div "Reassign tasks to align with each team member's strengths and expertise to enha…" at bounding box center [336, 202] width 287 height 29
click at [193, 186] on input "a. Reassign tasks to align with each team member's strengths and expertise to e…" at bounding box center [193, 183] width 0 height 6
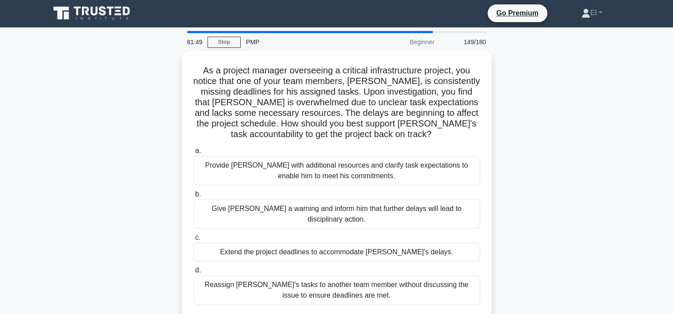
scroll to position [0, 0]
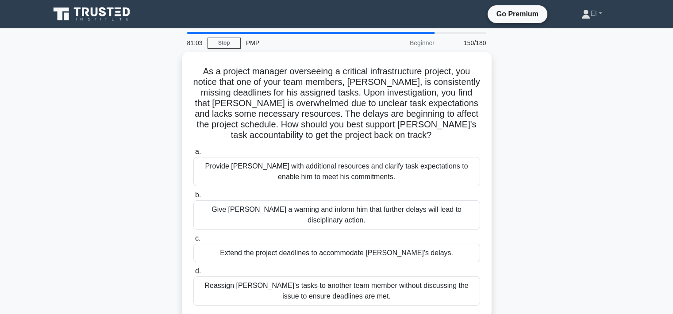
click at [305, 177] on div "Provide David with additional resources and clarify task expectations to enable…" at bounding box center [336, 171] width 287 height 29
click at [193, 155] on input "a. Provide David with additional resources and clarify task expectations to ena…" at bounding box center [193, 152] width 0 height 6
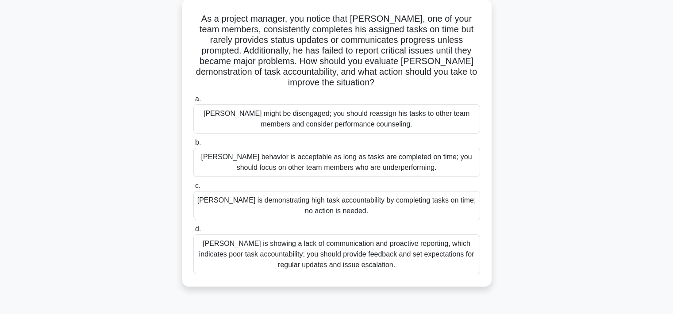
scroll to position [55, 0]
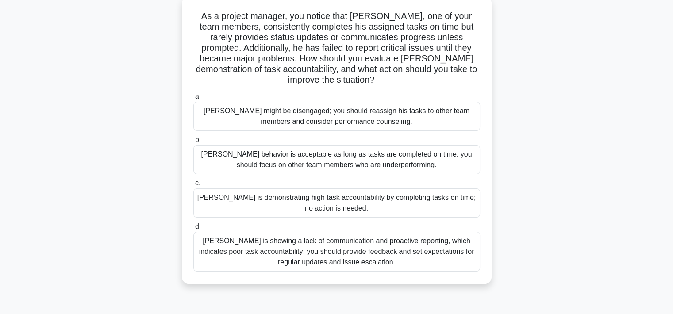
click at [377, 253] on div "Thomas is showing a lack of communication and proactive reporting, which indica…" at bounding box center [336, 252] width 287 height 40
click at [193, 230] on input "d. Thomas is showing a lack of communication and proactive reporting, which ind…" at bounding box center [193, 227] width 0 height 6
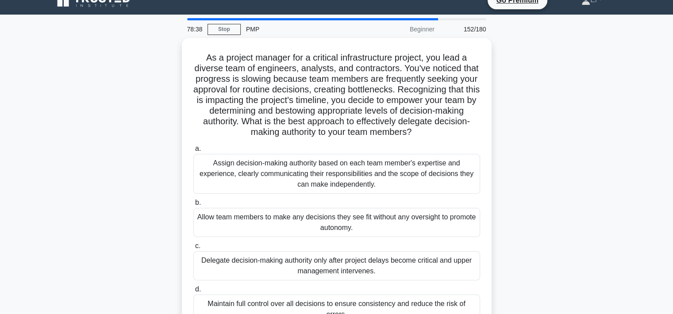
scroll to position [9, 0]
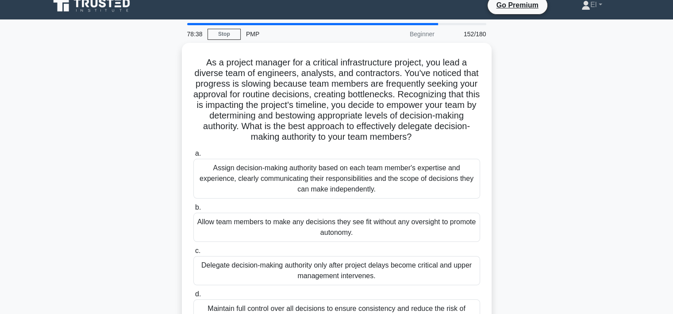
click at [232, 180] on div "Assign decision-making authority based on each team member's expertise and expe…" at bounding box center [336, 179] width 287 height 40
click at [193, 157] on input "a. Assign decision-making authority based on each team member's expertise and e…" at bounding box center [193, 154] width 0 height 6
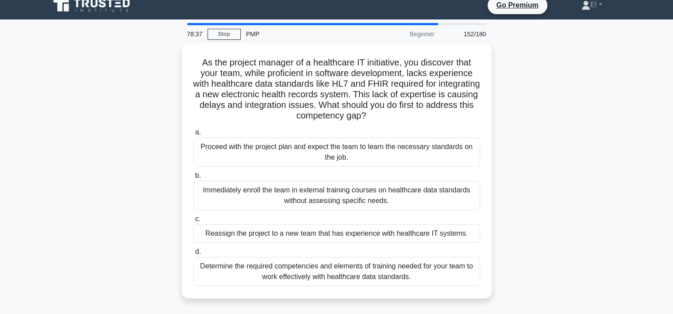
scroll to position [0, 0]
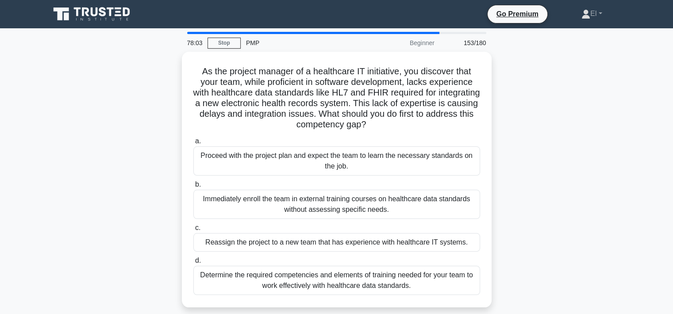
click at [196, 278] on div "Determine the required competencies and elements of training needed for your te…" at bounding box center [336, 280] width 287 height 29
click at [193, 264] on input "d. Determine the required competencies and elements of training needed for your…" at bounding box center [193, 261] width 0 height 6
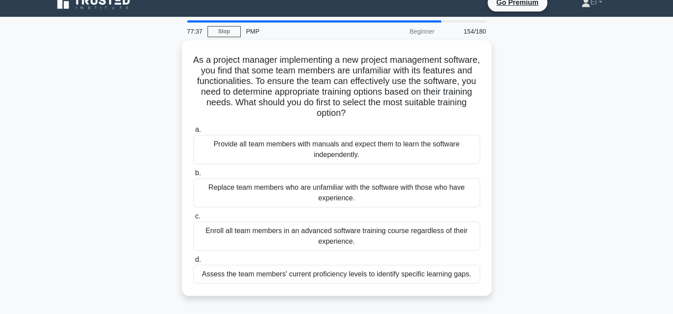
scroll to position [11, 0]
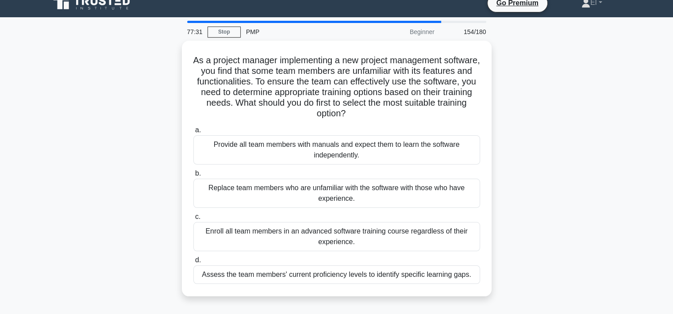
click at [204, 278] on div "Assess the team members' current proficiency levels to identify specific learni…" at bounding box center [336, 274] width 287 height 19
click at [193, 263] on input "d. Assess the team members' current proficiency levels to identify specific lea…" at bounding box center [193, 261] width 0 height 6
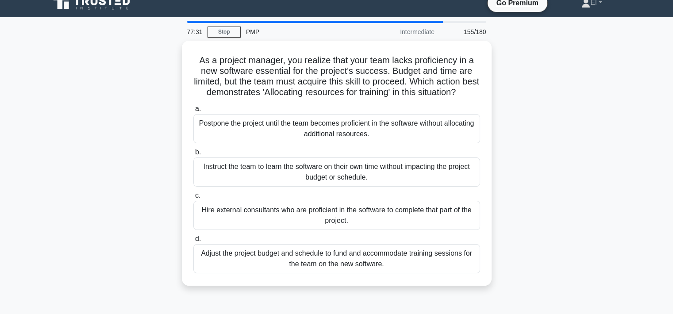
scroll to position [0, 0]
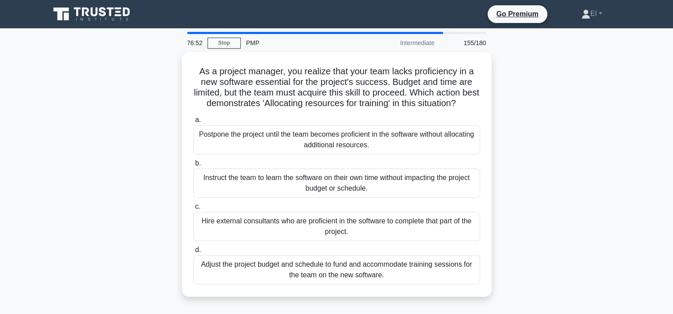
click at [201, 280] on div "Adjust the project budget and schedule to fund and accommodate training session…" at bounding box center [336, 269] width 287 height 29
click at [193, 253] on input "d. Adjust the project budget and schedule to fund and accommodate training sess…" at bounding box center [193, 250] width 0 height 6
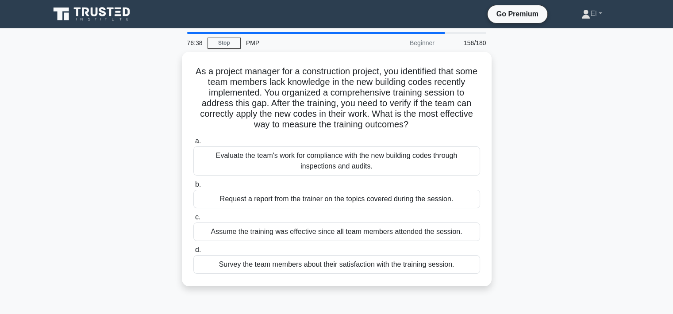
click at [88, 219] on div "As a project manager for a construction project, you identified that some team …" at bounding box center [337, 174] width 584 height 245
click at [375, 174] on div "Evaluate the team's work for compliance with the new building codes through ins…" at bounding box center [336, 160] width 287 height 29
click at [193, 144] on input "a. Evaluate the team's work for compliance with the new building codes through …" at bounding box center [193, 142] width 0 height 6
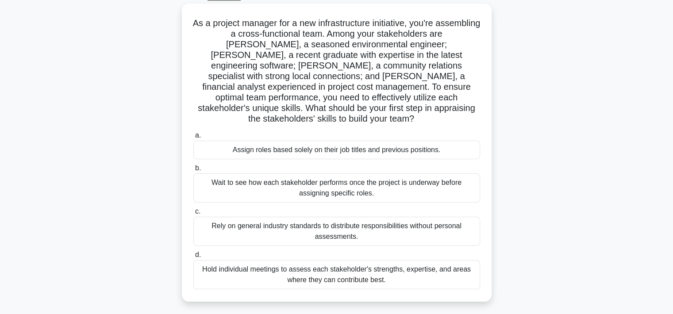
scroll to position [54, 0]
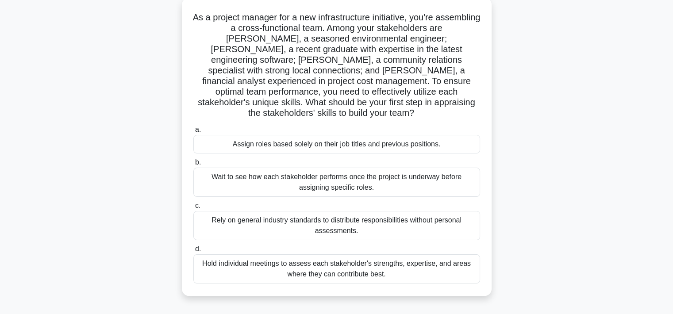
click at [336, 261] on div "Hold individual meetings to assess each stakeholder's strengths, expertise, and…" at bounding box center [336, 268] width 287 height 29
click at [193, 252] on input "d. Hold individual meetings to assess each stakeholder's strengths, expertise, …" at bounding box center [193, 249] width 0 height 6
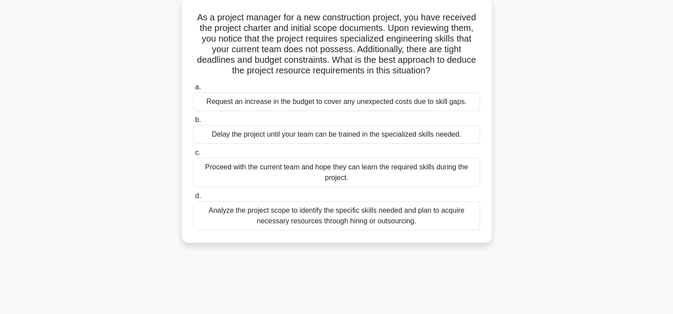
scroll to position [0, 0]
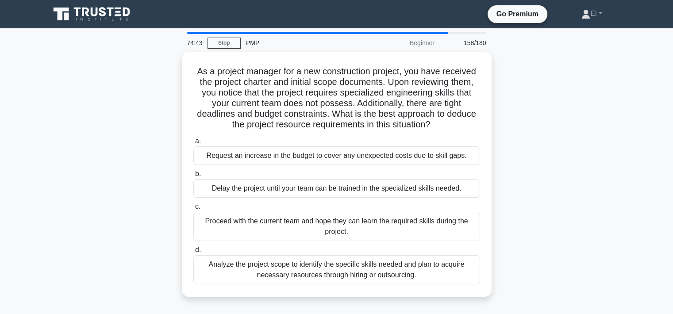
click at [365, 271] on div "Analyze the project scope to identify the specific skills needed and plan to ac…" at bounding box center [336, 269] width 287 height 29
click at [193, 253] on input "d. Analyze the project scope to identify the specific skills needed and plan to…" at bounding box center [193, 250] width 0 height 6
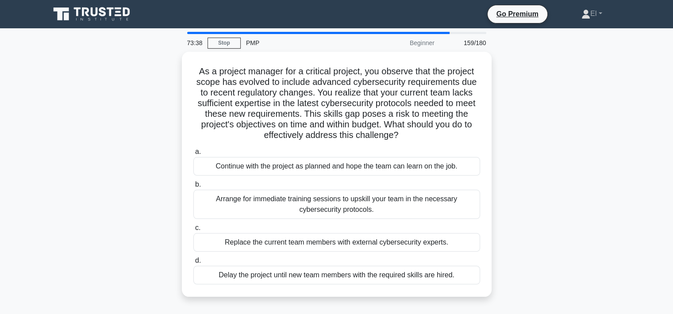
click at [350, 208] on div "Arrange for immediate training sessions to upskill your team in the necessary c…" at bounding box center [336, 204] width 287 height 29
click at [193, 188] on input "b. Arrange for immediate training sessions to upskill your team in the necessar…" at bounding box center [193, 185] width 0 height 6
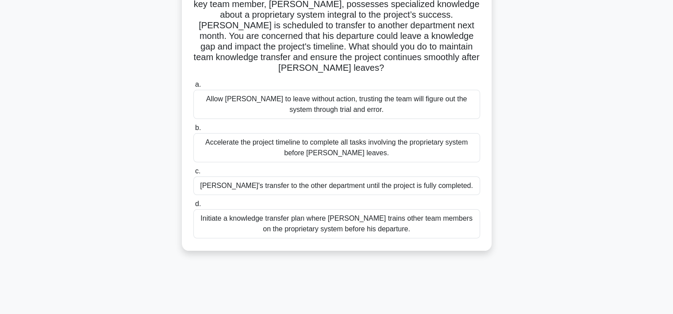
scroll to position [81, 0]
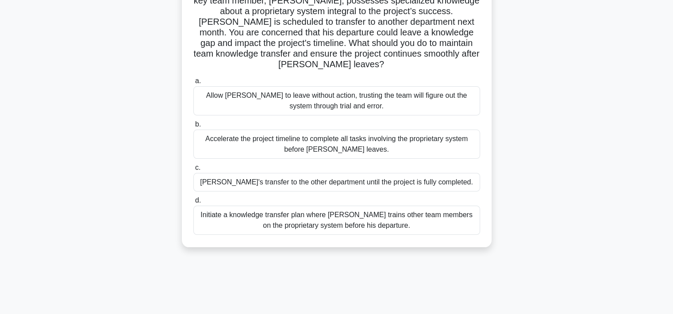
click at [306, 227] on div "Initiate a knowledge transfer plan where Carlos trains other team members on th…" at bounding box center [336, 220] width 287 height 29
click at [193, 204] on input "d. Initiate a knowledge transfer plan where Carlos trains other team members on…" at bounding box center [193, 201] width 0 height 6
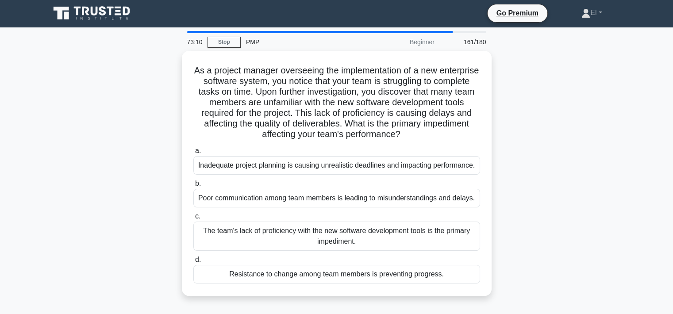
scroll to position [0, 0]
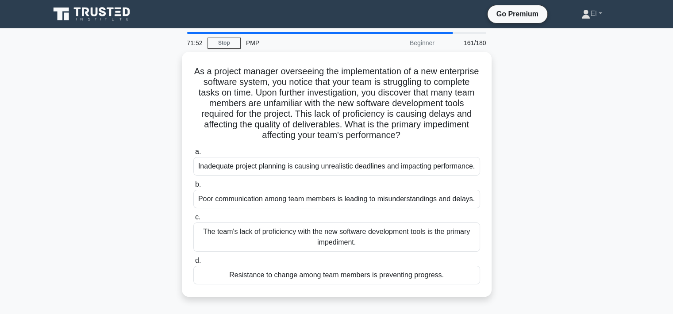
click at [333, 240] on div "The team's lack of proficiency with the new software development tools is the p…" at bounding box center [336, 237] width 287 height 29
click at [193, 220] on input "c. The team's lack of proficiency with the new software development tools is th…" at bounding box center [193, 218] width 0 height 6
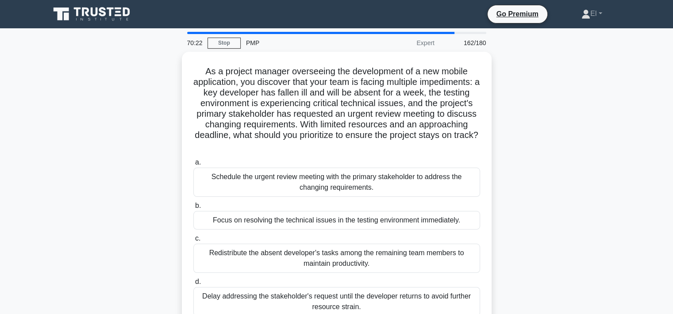
click at [376, 188] on div "Schedule the urgent review meeting with the primary stakeholder to address the …" at bounding box center [336, 182] width 287 height 29
click at [193, 165] on input "a. Schedule the urgent review meeting with the primary stakeholder to address t…" at bounding box center [193, 163] width 0 height 6
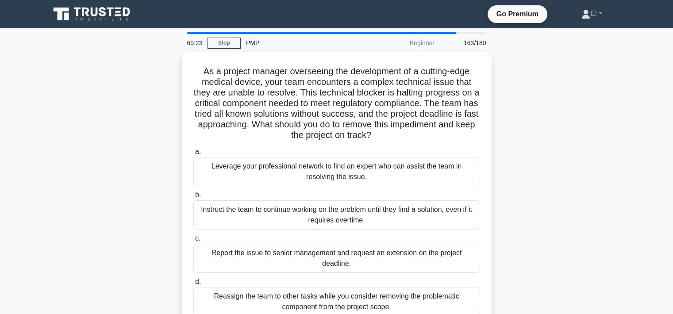
click at [284, 173] on div "Leverage your professional network to find an expert who can assist the team in…" at bounding box center [336, 171] width 287 height 29
click at [193, 155] on input "a. Leverage your professional network to find an expert who can assist the team…" at bounding box center [193, 152] width 0 height 6
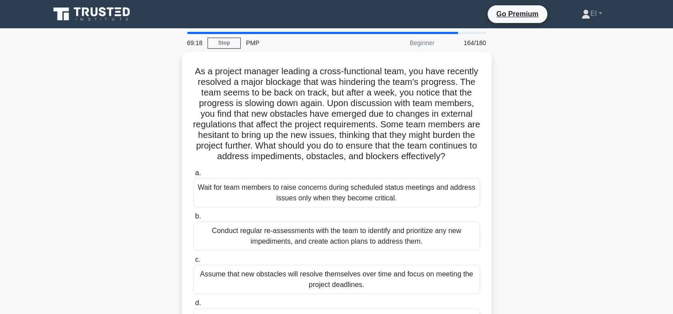
click at [224, 46] on link "Stop" at bounding box center [224, 43] width 33 height 11
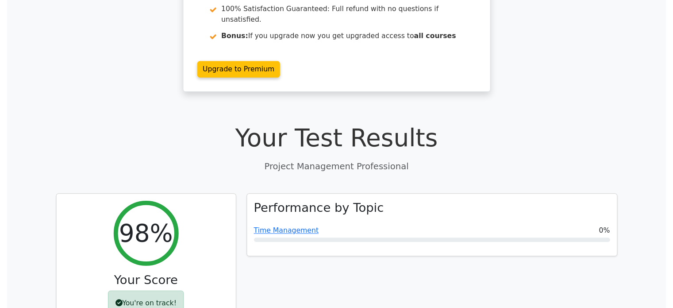
scroll to position [165, 0]
